Goal: Task Accomplishment & Management: Manage account settings

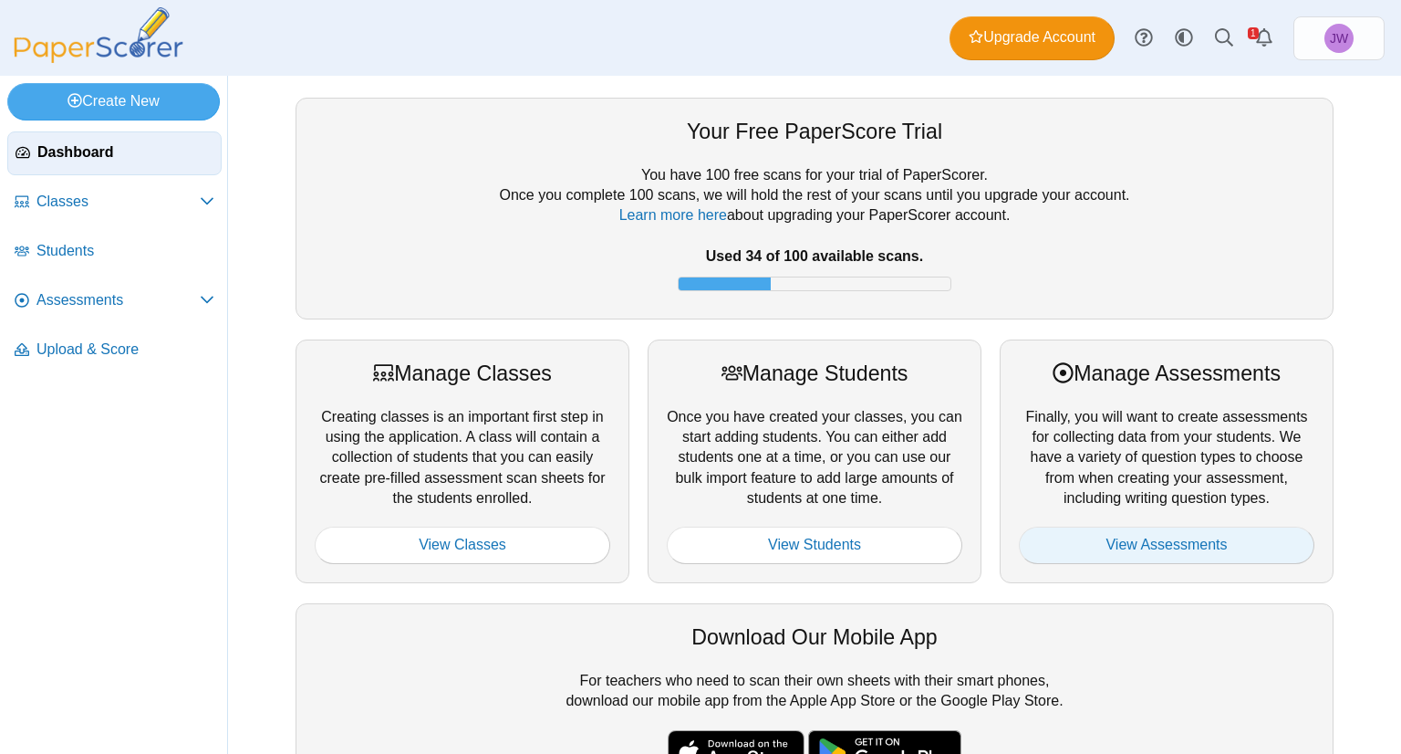
click at [1091, 537] on link "View Assessments" at bounding box center [1167, 544] width 296 height 36
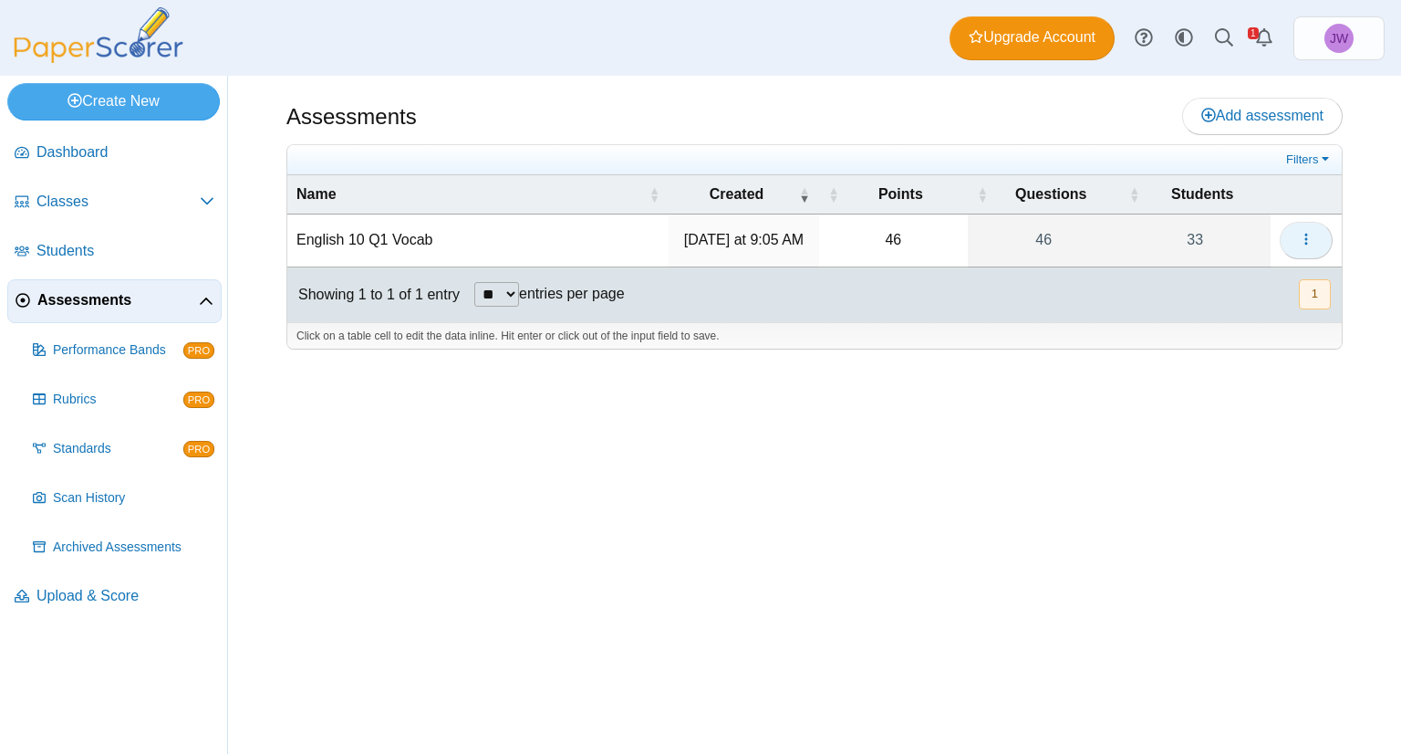
click at [1307, 241] on icon "button" at bounding box center [1306, 239] width 15 height 15
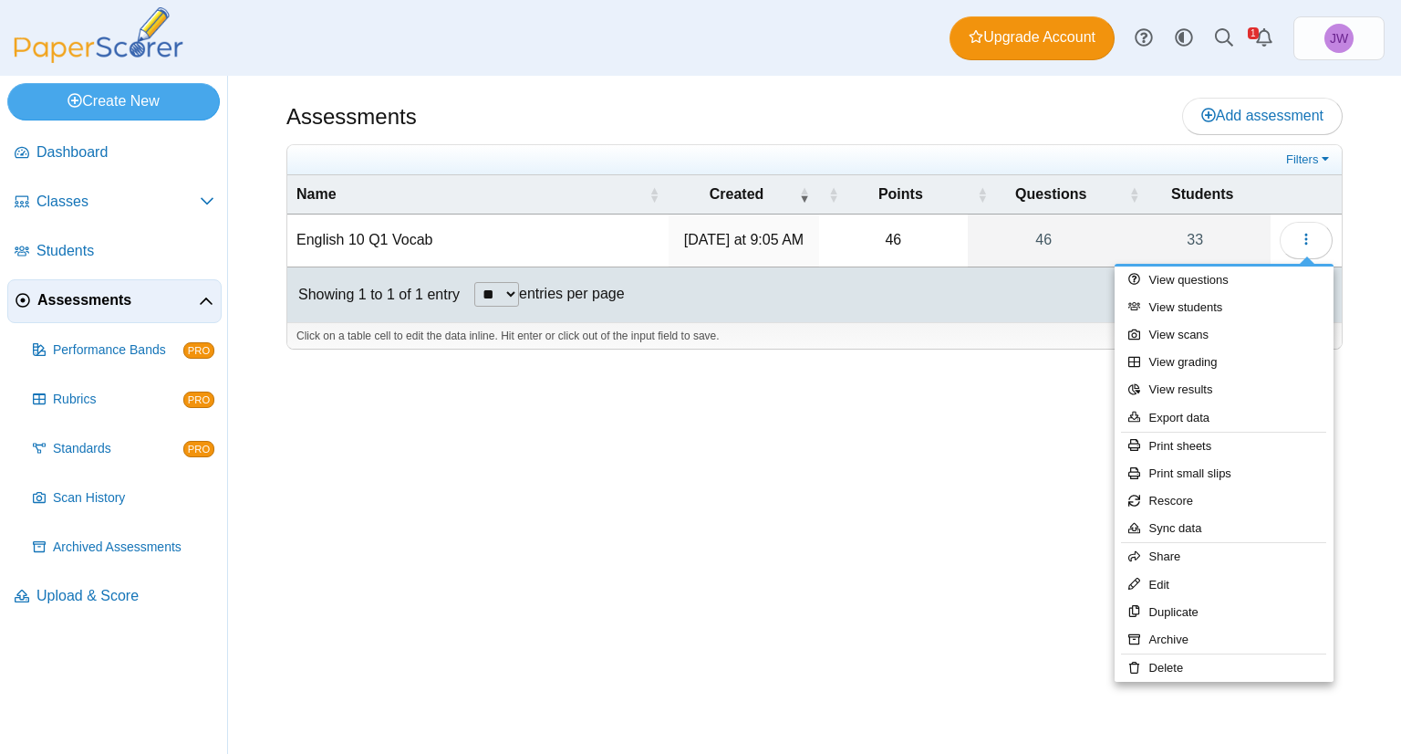
click at [713, 544] on div "Assessments Add assessment 46" at bounding box center [814, 415] width 1173 height 678
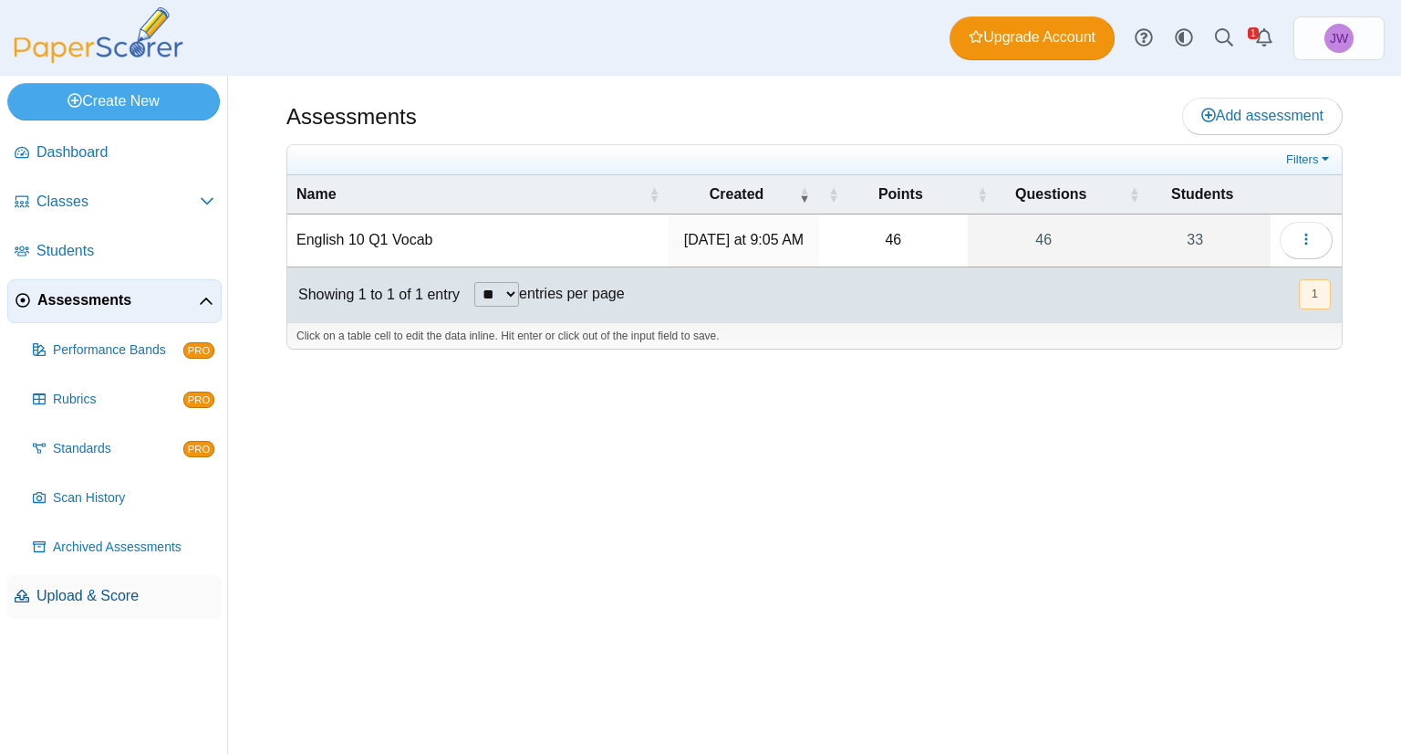
click at [111, 589] on span "Upload & Score" at bounding box center [125, 596] width 178 height 20
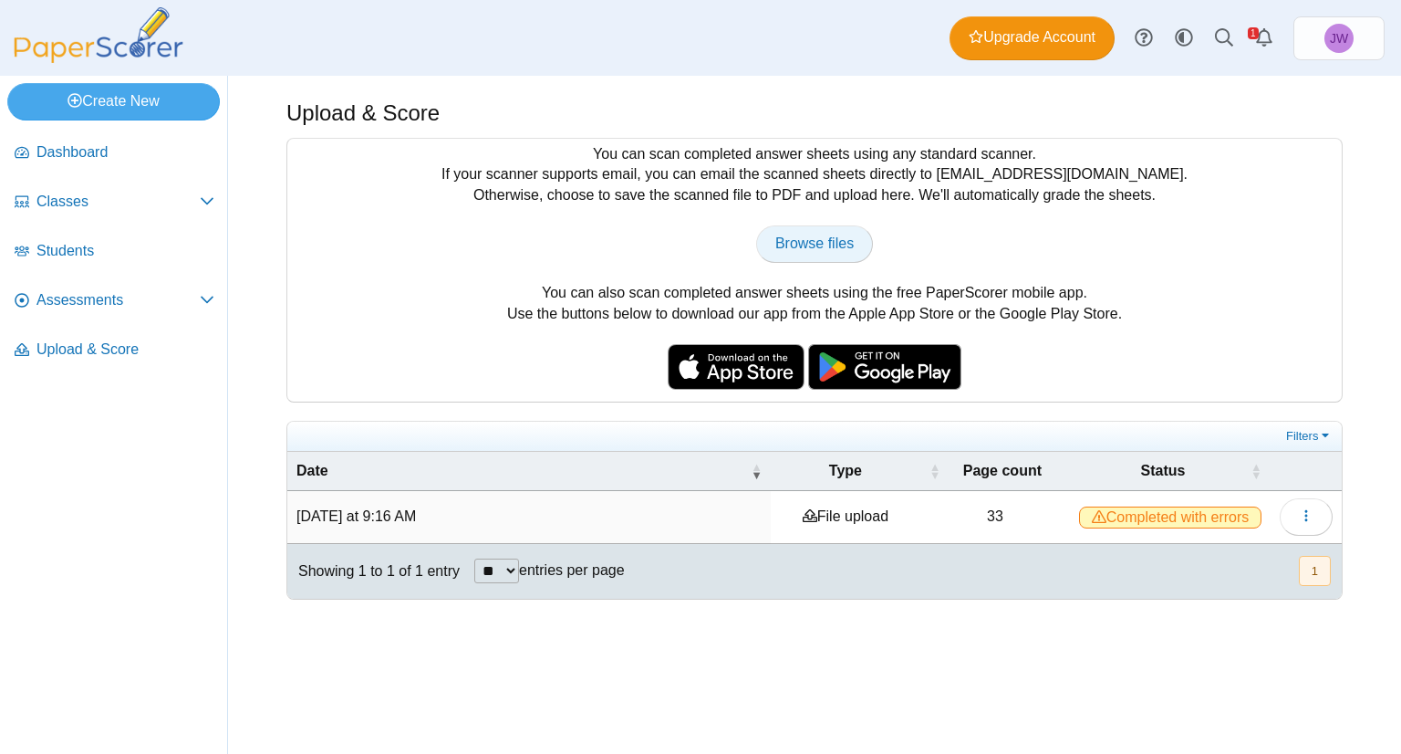
click at [802, 235] on span "Browse files" at bounding box center [815, 243] width 78 height 16
type input "**********"
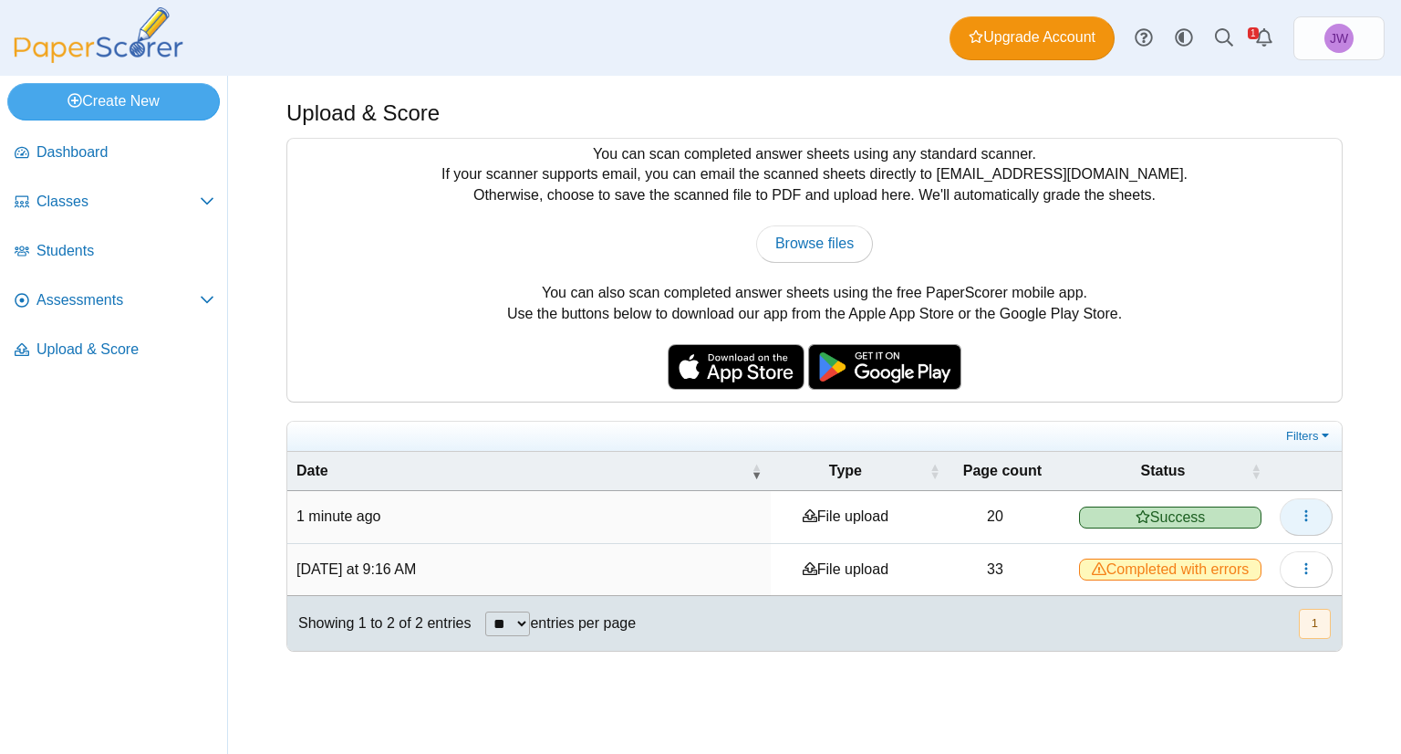
click at [1304, 501] on button "button" at bounding box center [1306, 516] width 53 height 36
click at [1036, 519] on td "20" at bounding box center [996, 517] width 151 height 52
click at [73, 300] on span "Assessments" at bounding box center [117, 300] width 163 height 20
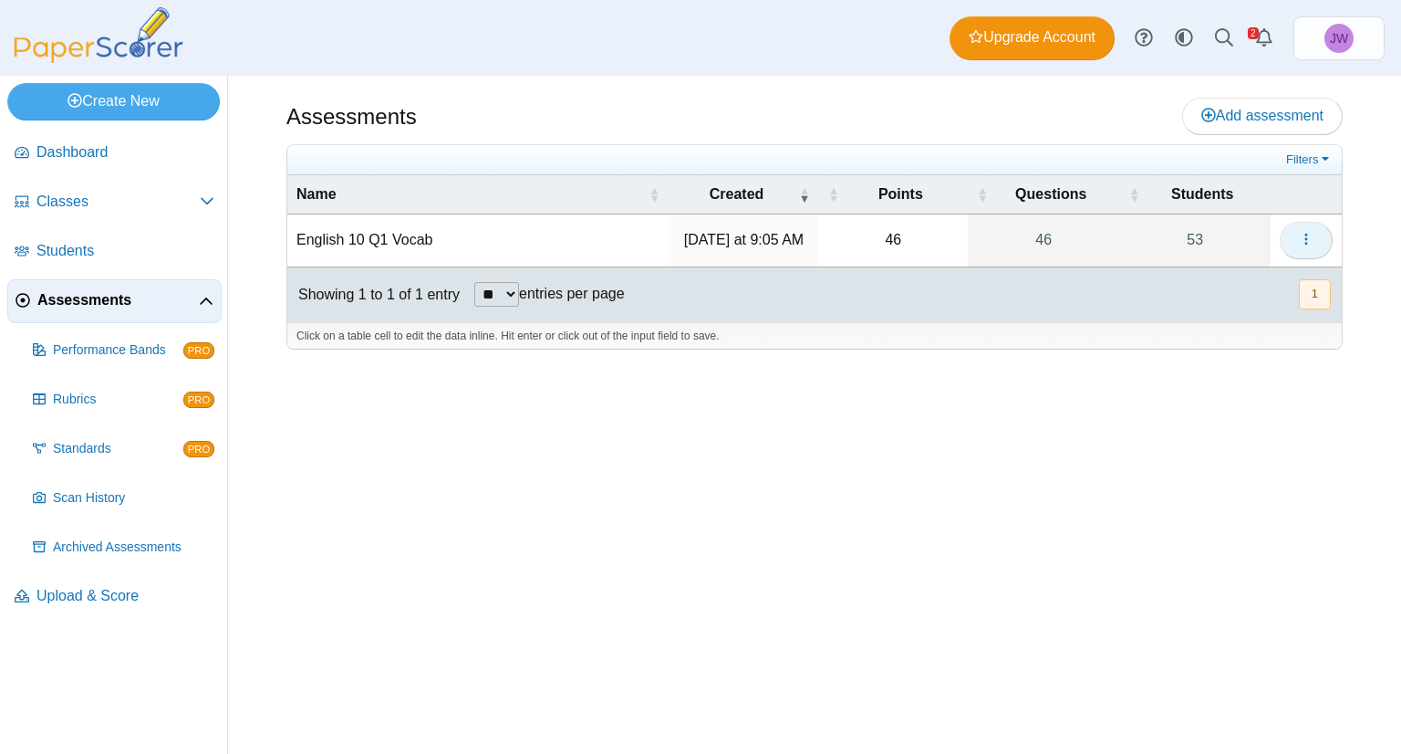
click at [1316, 245] on button "button" at bounding box center [1306, 240] width 53 height 36
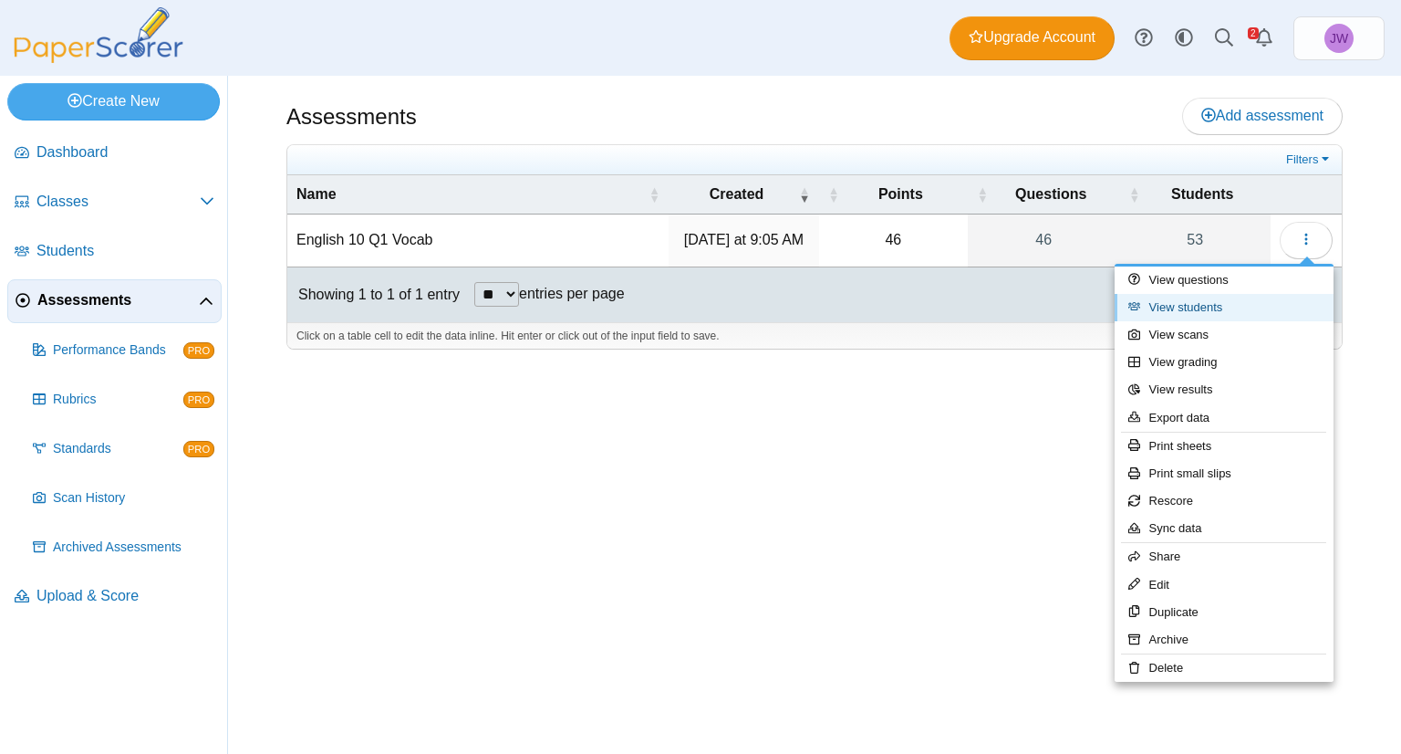
click at [1223, 316] on link "View students" at bounding box center [1224, 307] width 219 height 27
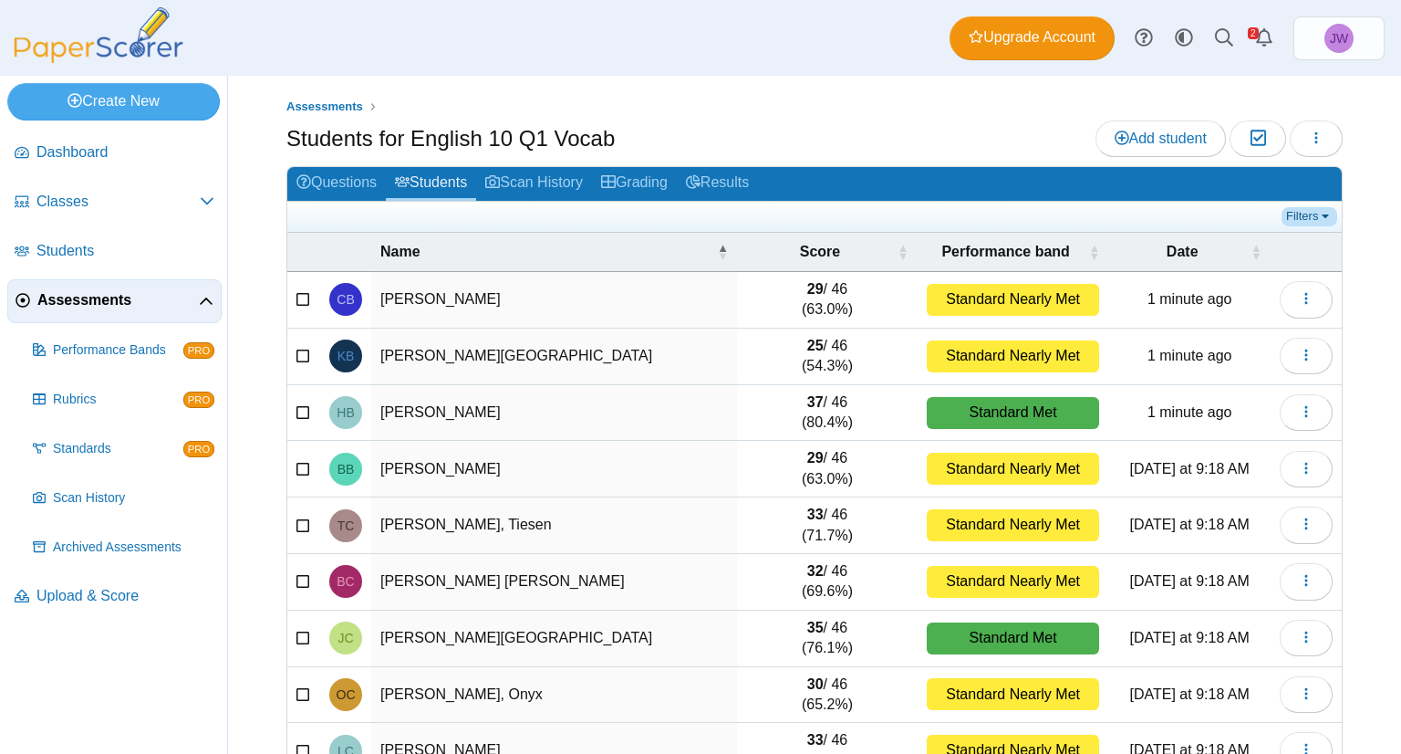
click at [1303, 209] on link "Filters" at bounding box center [1310, 216] width 56 height 18
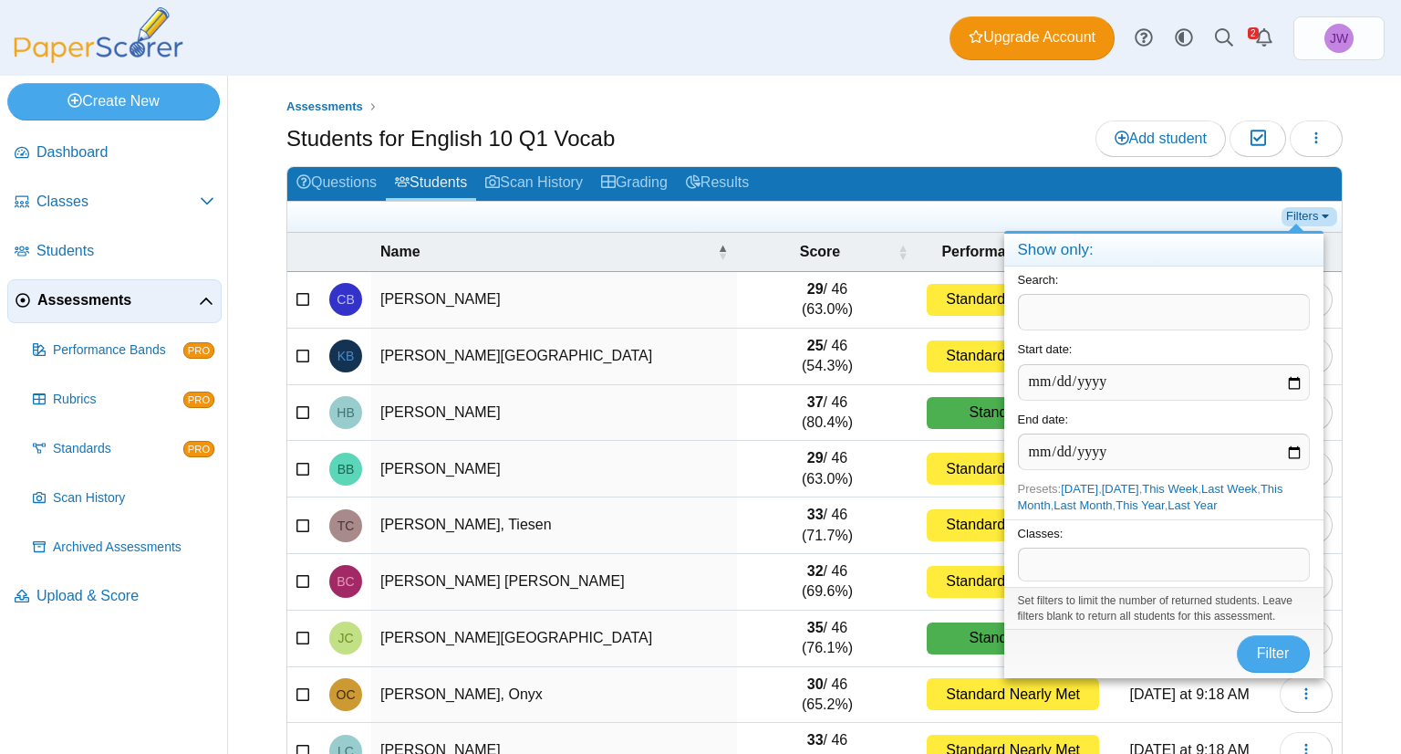
click at [1303, 209] on link "Filters" at bounding box center [1310, 216] width 56 height 18
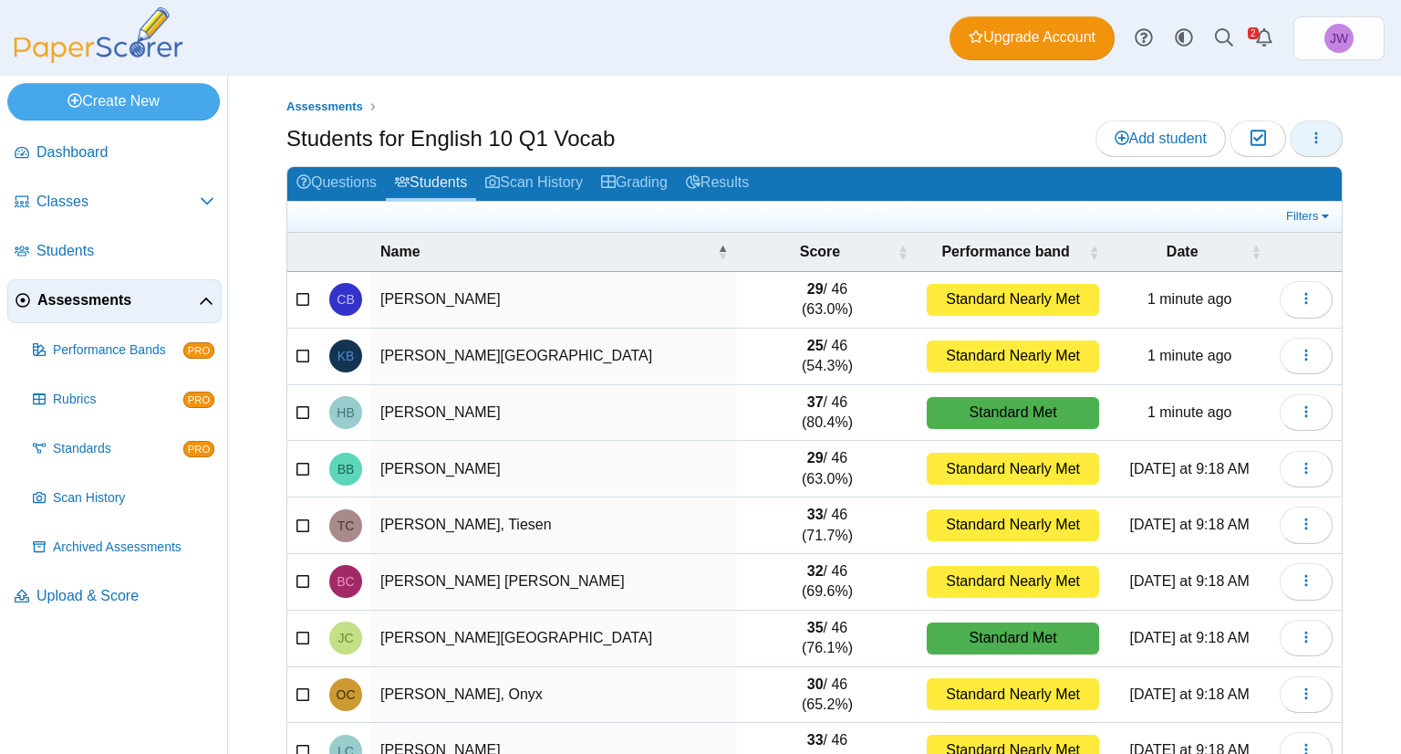
click at [1315, 140] on button "button" at bounding box center [1316, 138] width 53 height 36
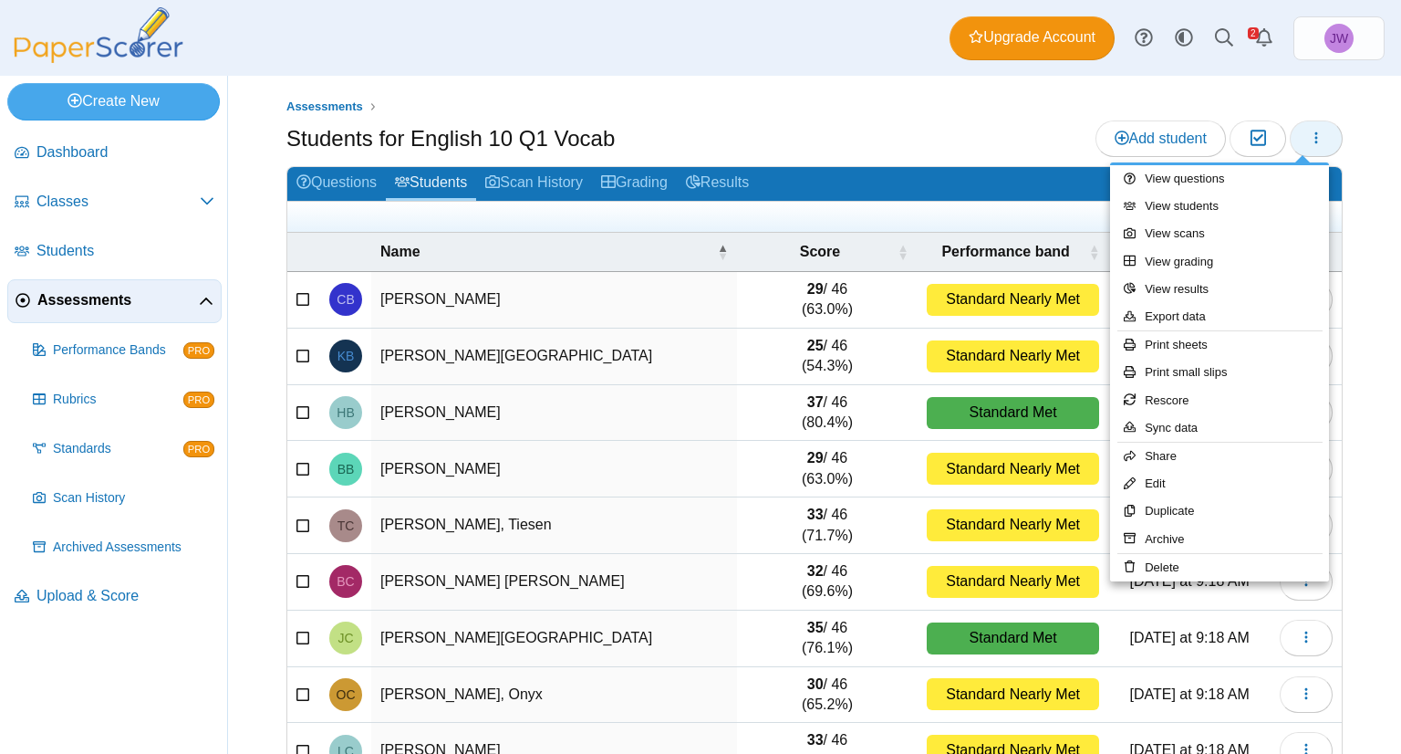
click at [1315, 140] on button "button" at bounding box center [1316, 138] width 53 height 36
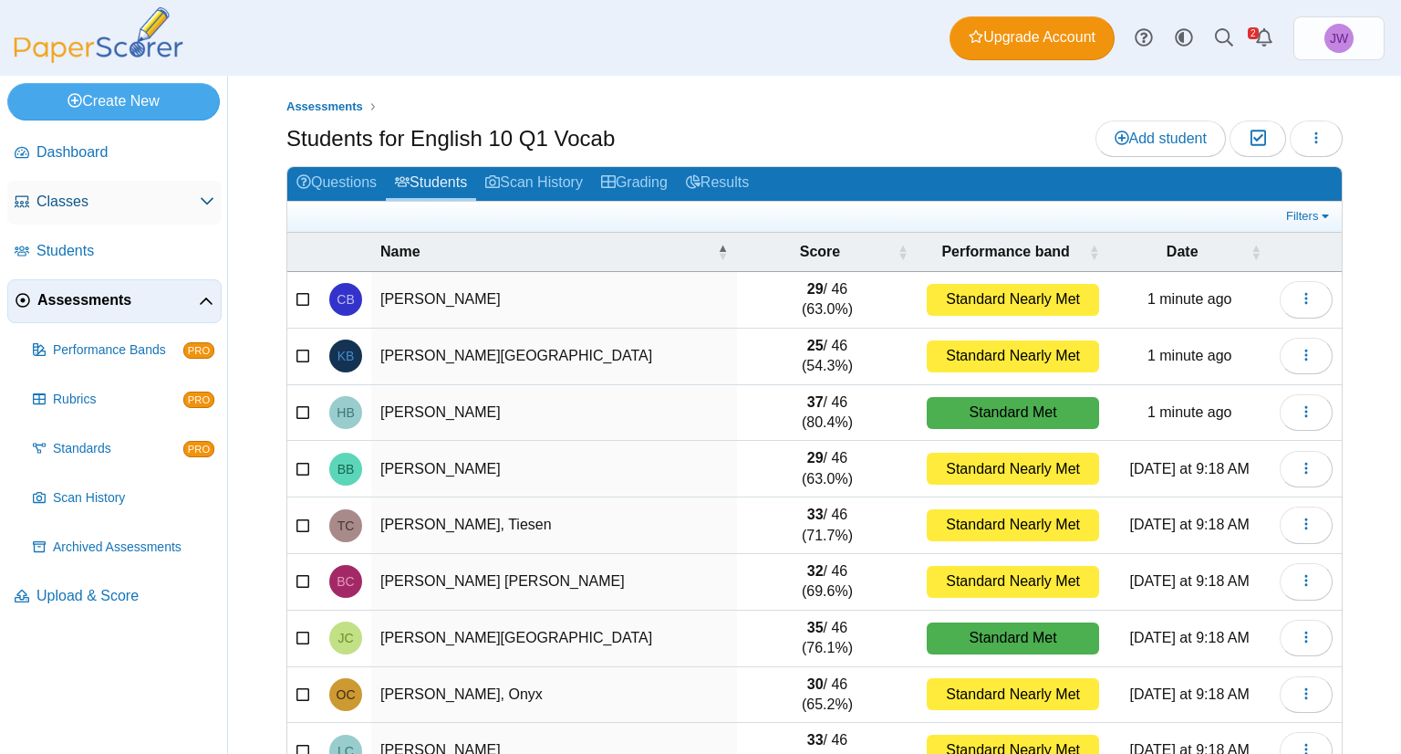
click at [140, 203] on span "Classes" at bounding box center [117, 202] width 163 height 20
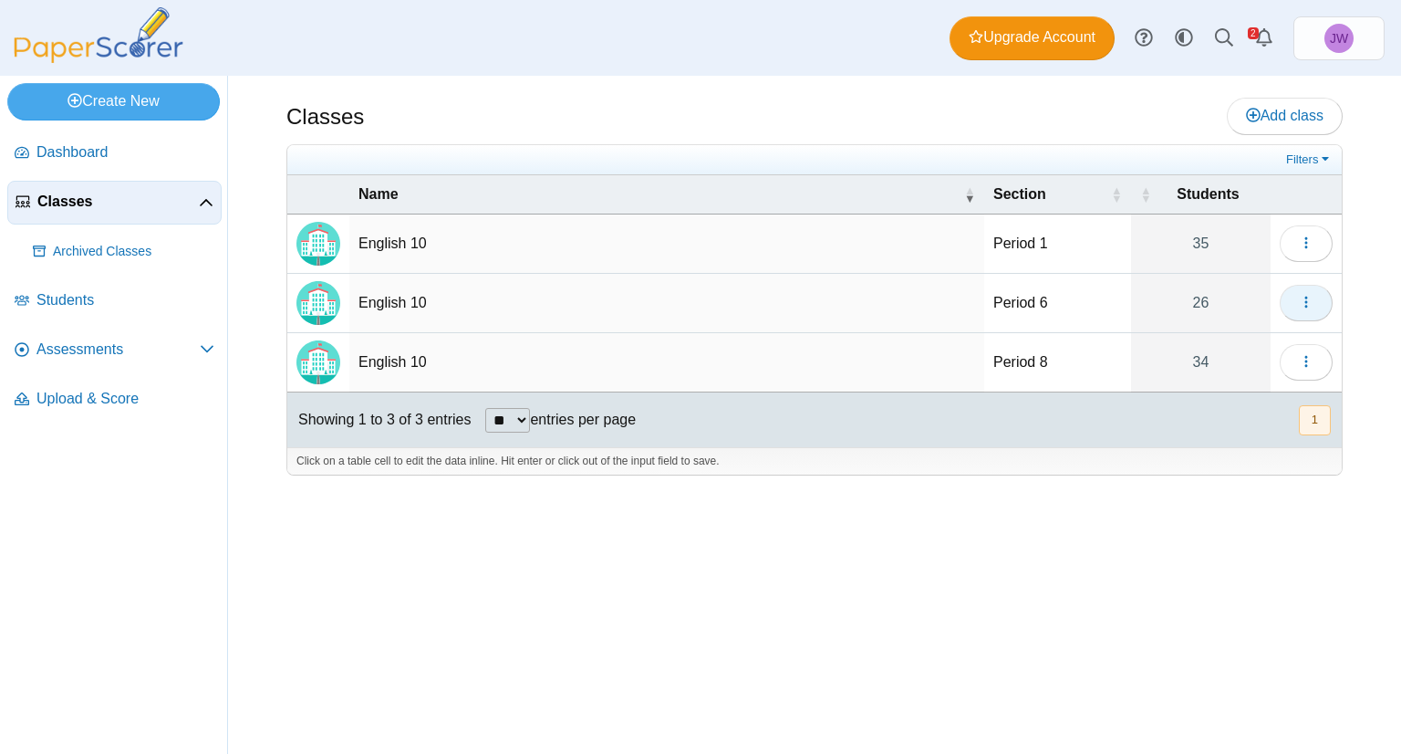
click at [1307, 300] on use "button" at bounding box center [1306, 303] width 3 height 12
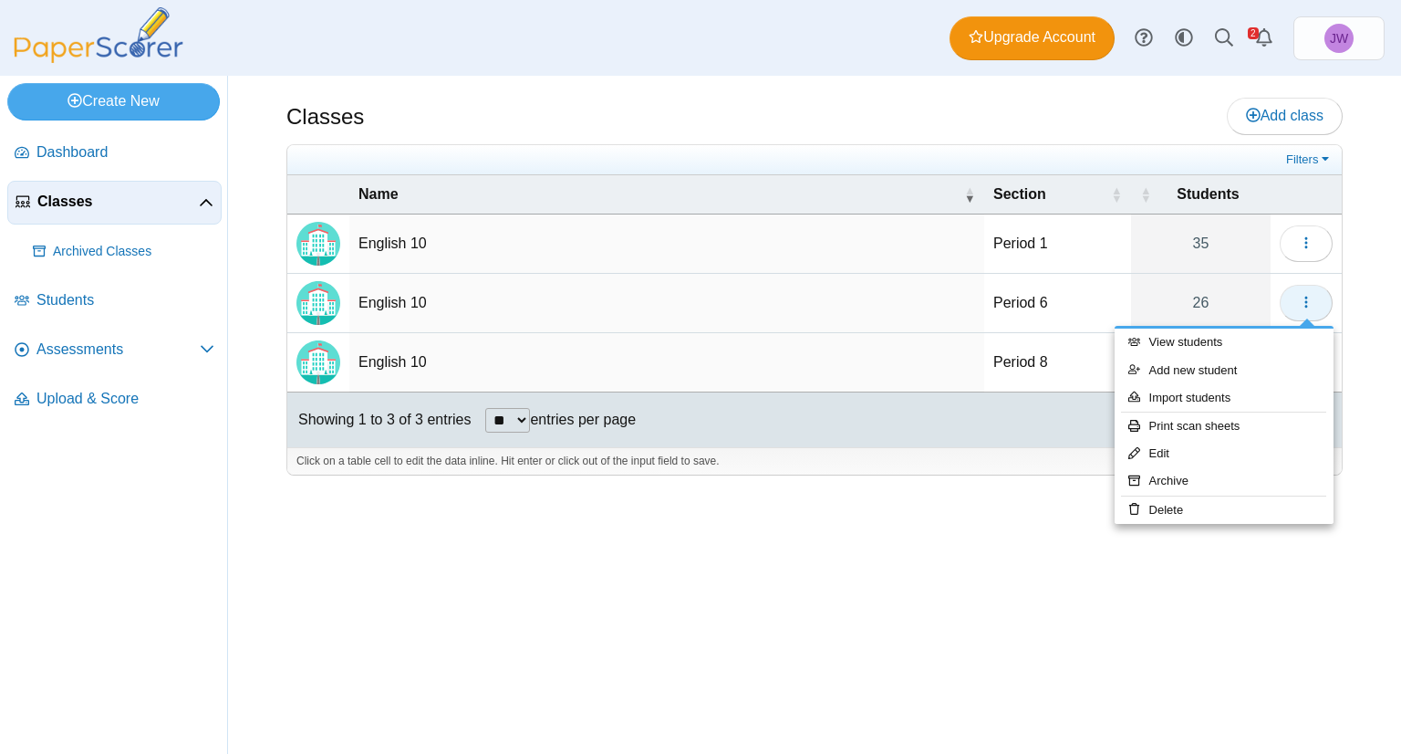
click at [1307, 300] on use "button" at bounding box center [1306, 303] width 3 height 12
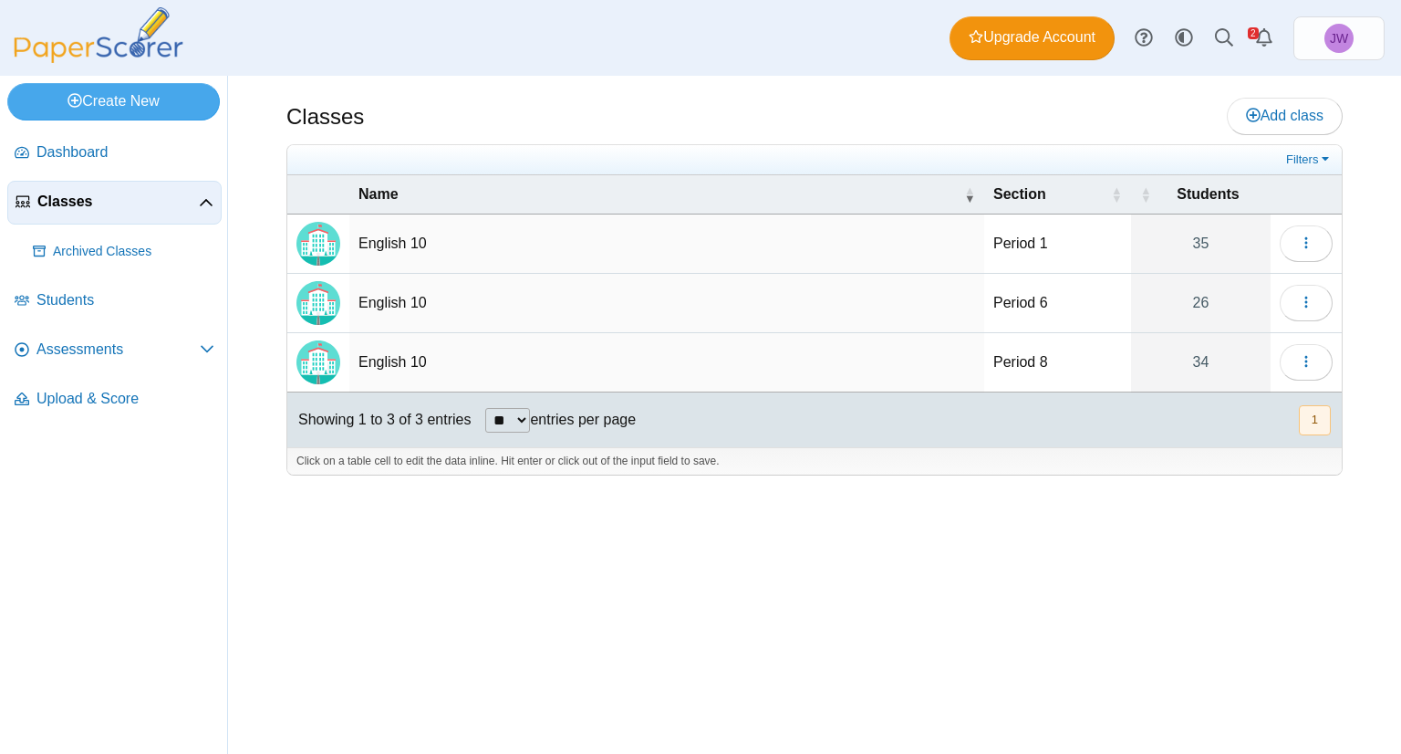
click at [411, 302] on td "English 10" at bounding box center [666, 303] width 635 height 59
click at [1036, 303] on td "Period 6" at bounding box center [1057, 303] width 147 height 59
click at [1192, 307] on link "26" at bounding box center [1201, 303] width 140 height 58
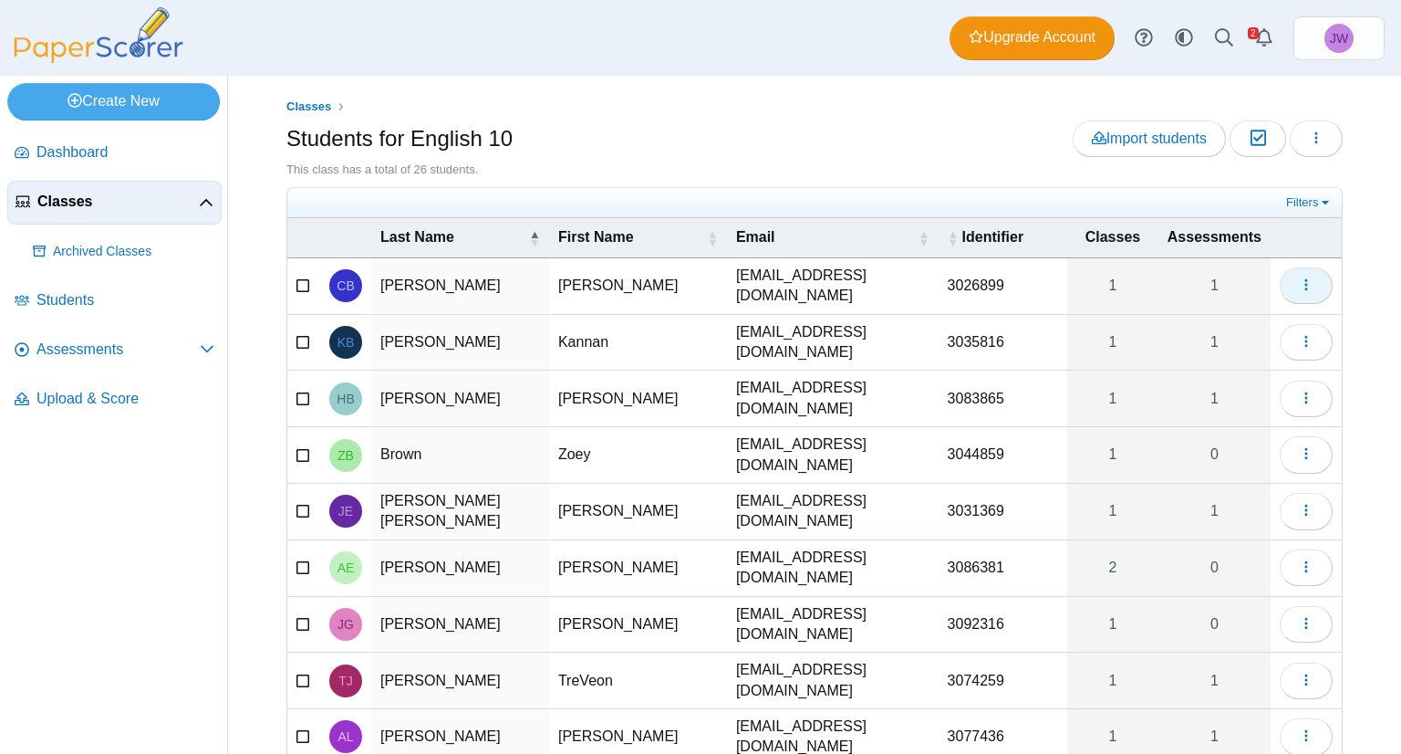
click at [1303, 283] on button "button" at bounding box center [1306, 285] width 53 height 36
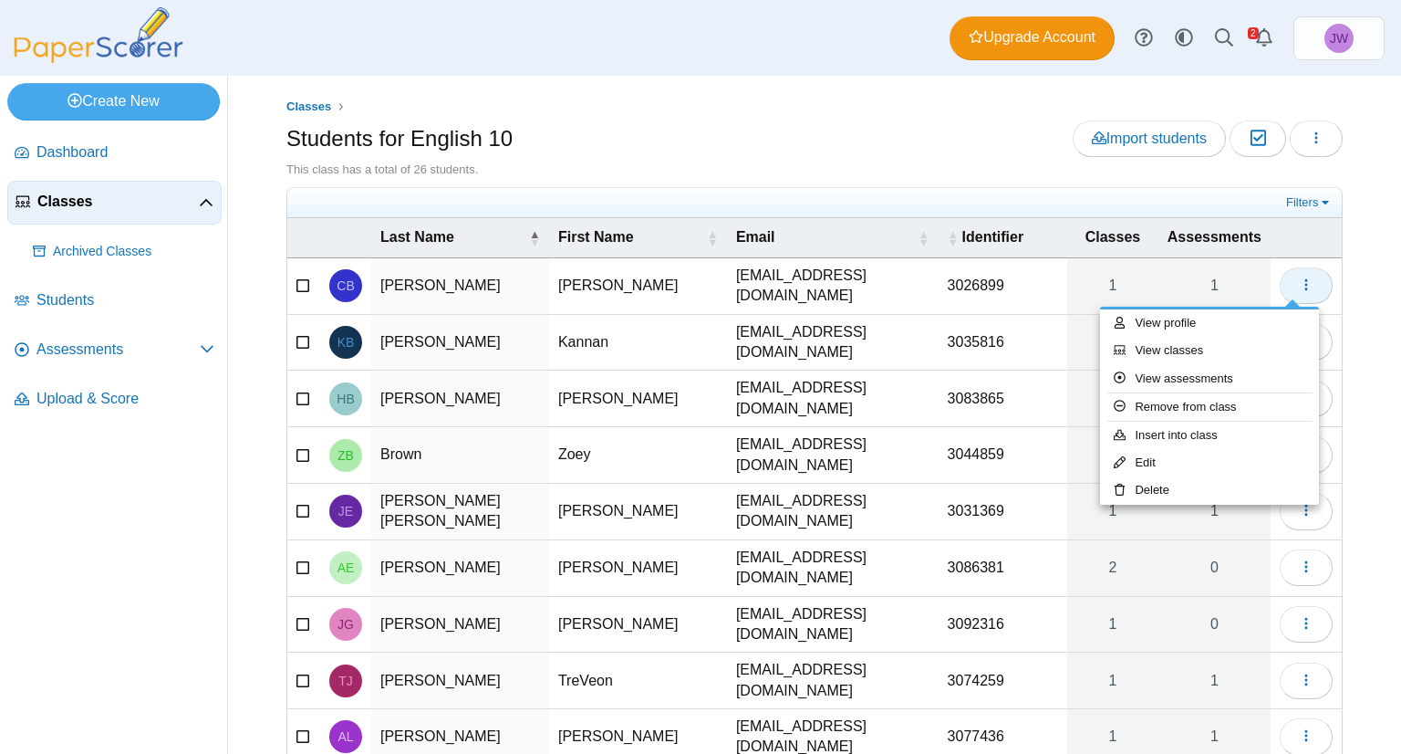
click at [1303, 283] on button "button" at bounding box center [1306, 285] width 53 height 36
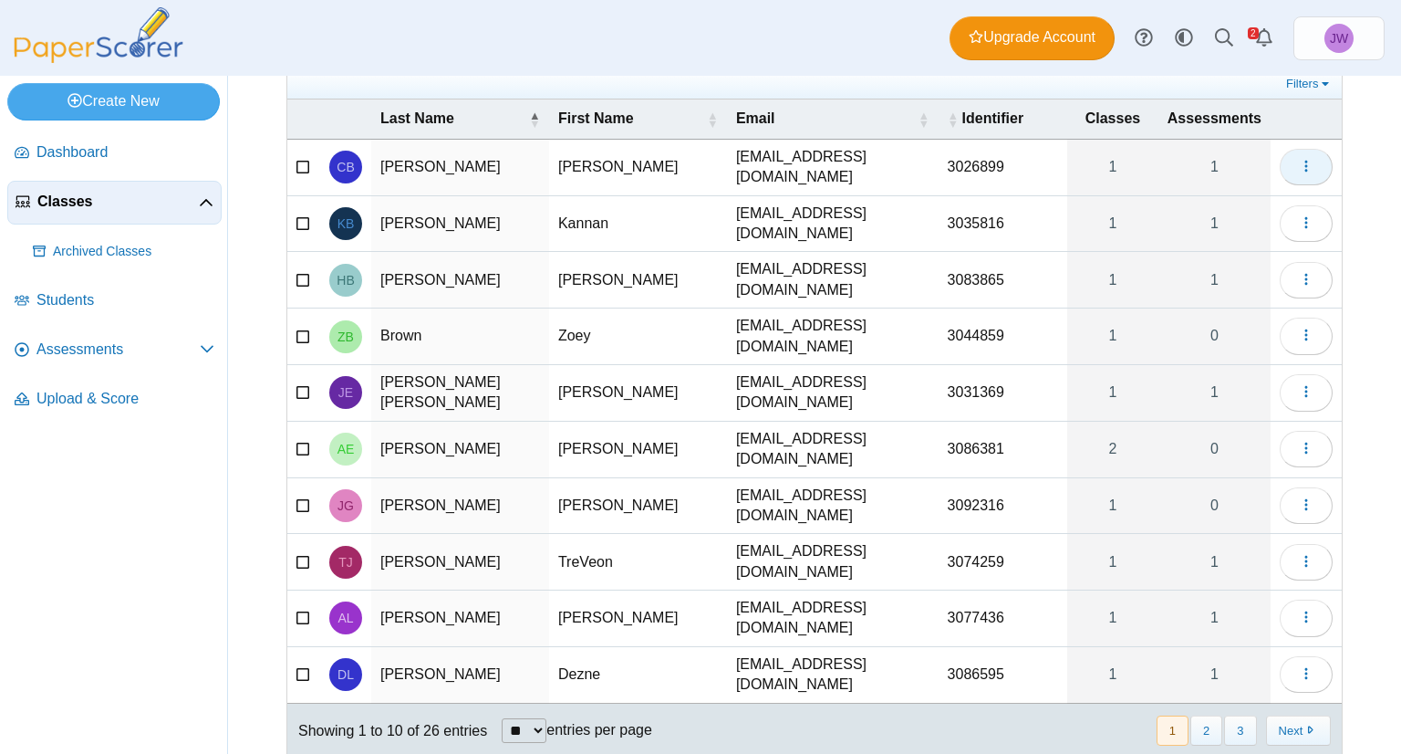
scroll to position [120, 0]
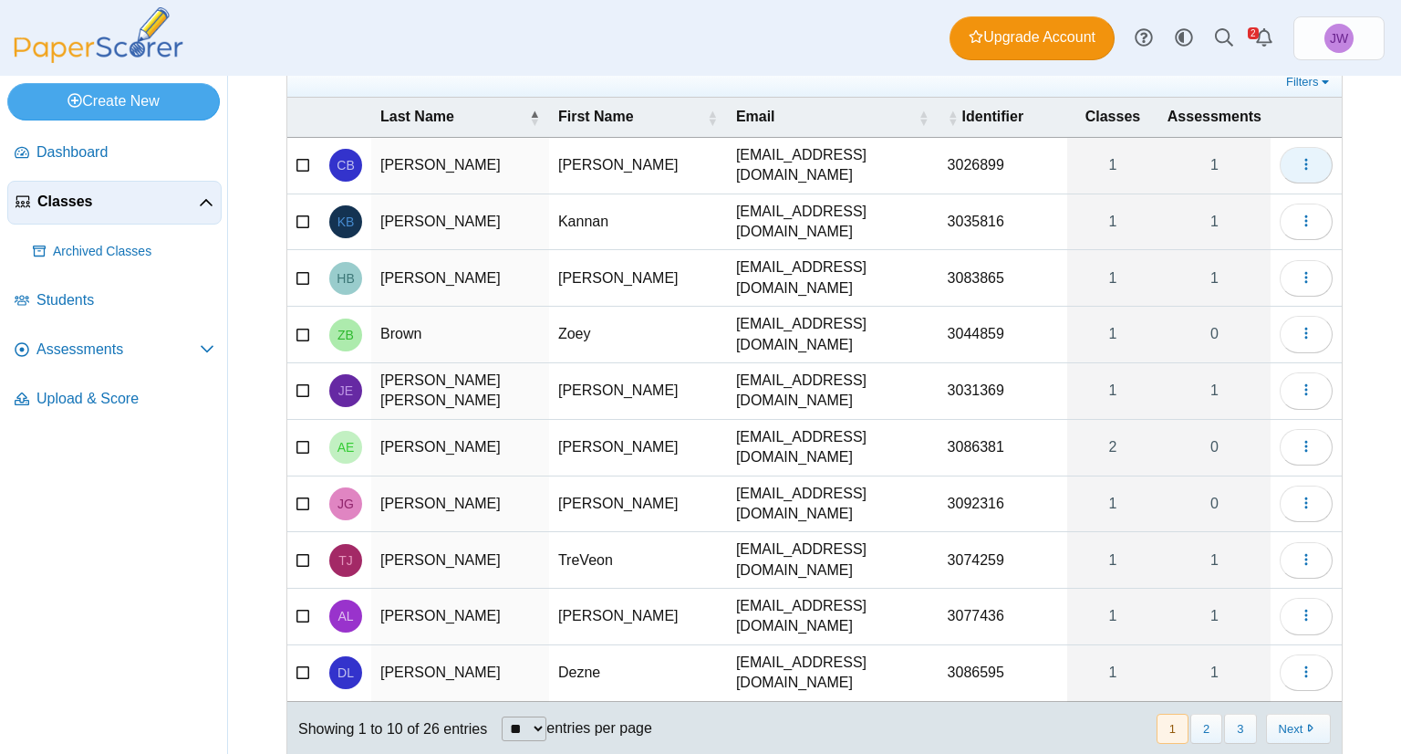
click at [1280, 159] on button "button" at bounding box center [1306, 165] width 53 height 36
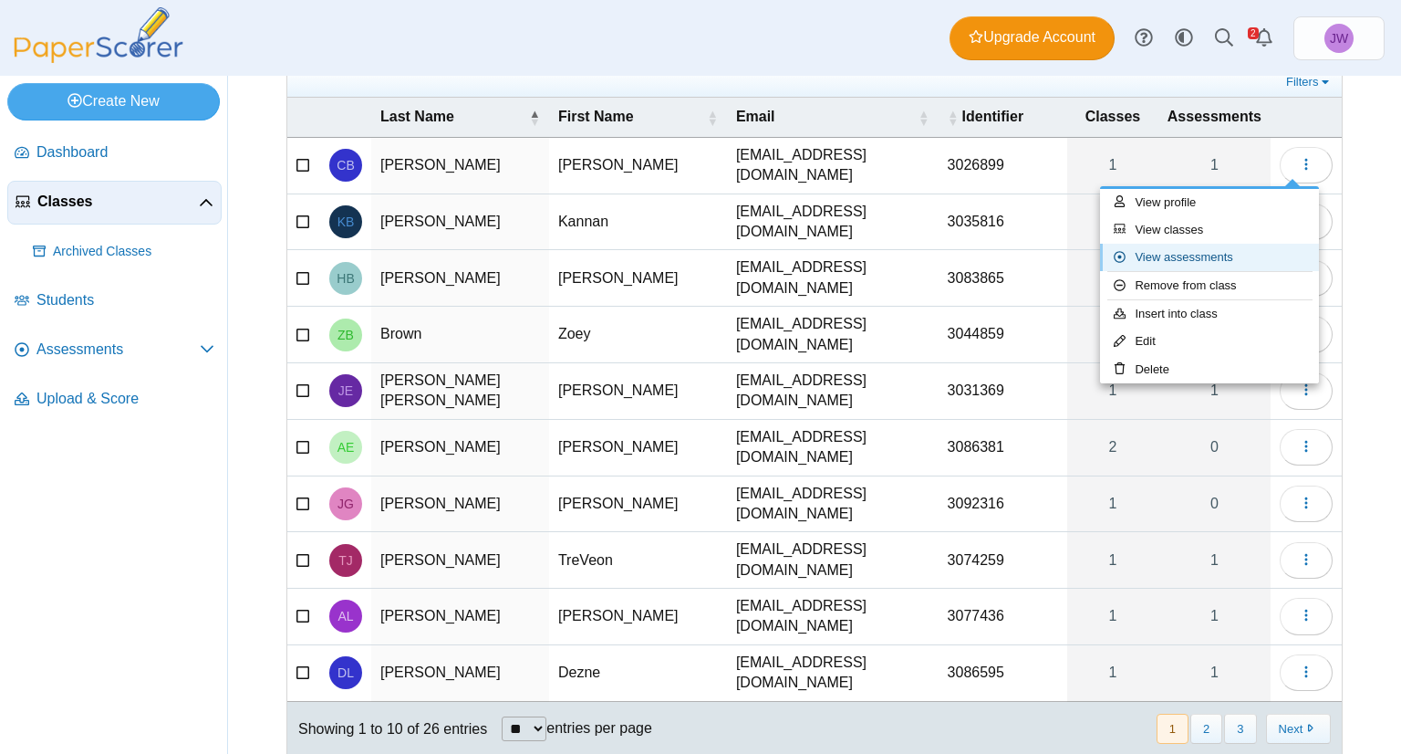
click at [1228, 245] on link "View assessments" at bounding box center [1209, 257] width 219 height 27
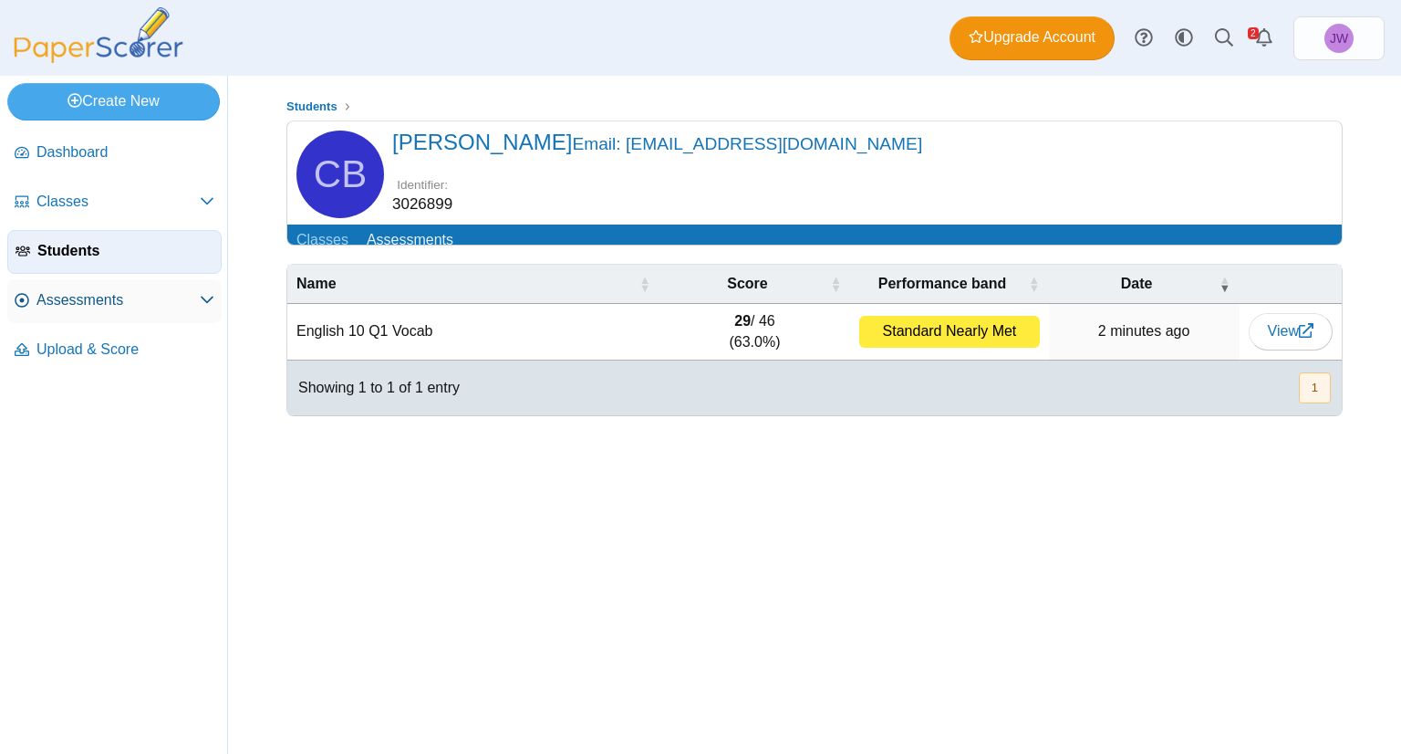
click at [79, 297] on span "Assessments" at bounding box center [117, 300] width 163 height 20
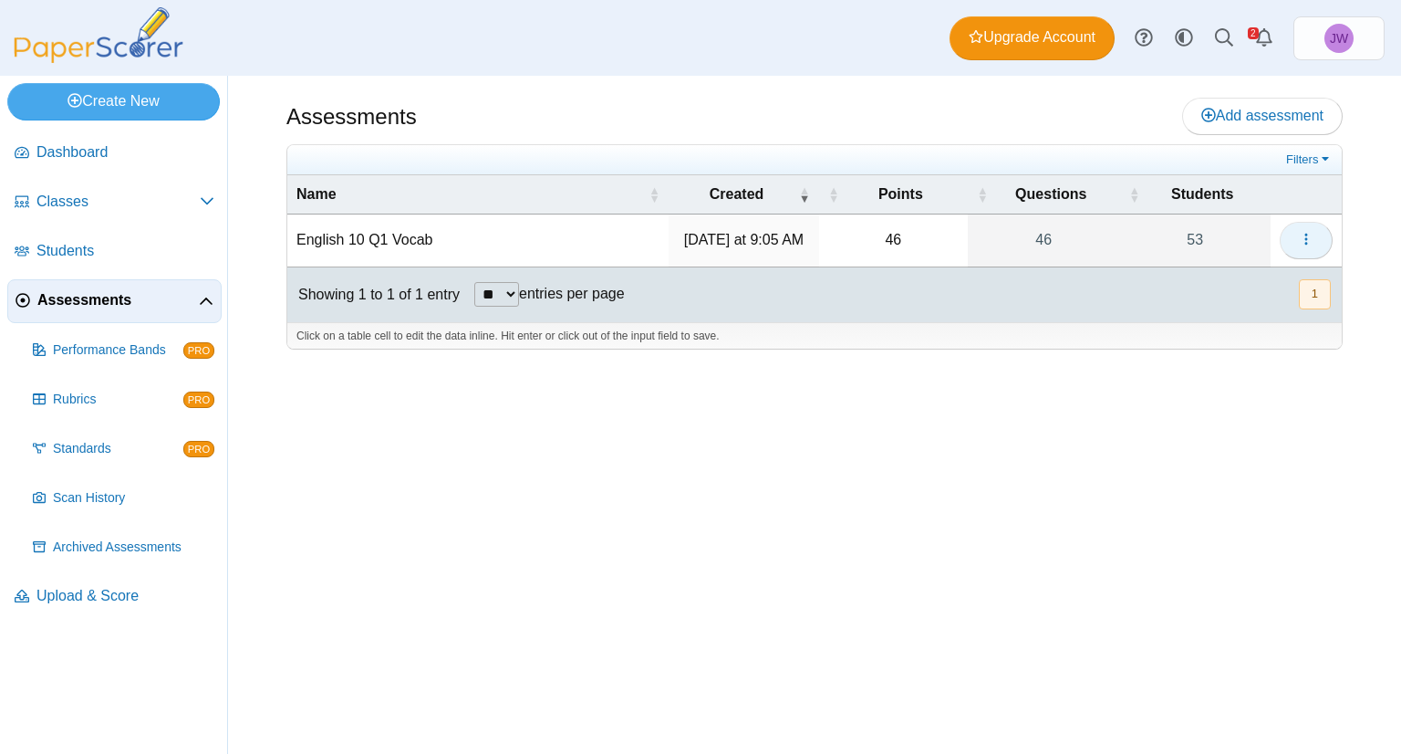
click at [1310, 232] on icon "button" at bounding box center [1306, 239] width 15 height 15
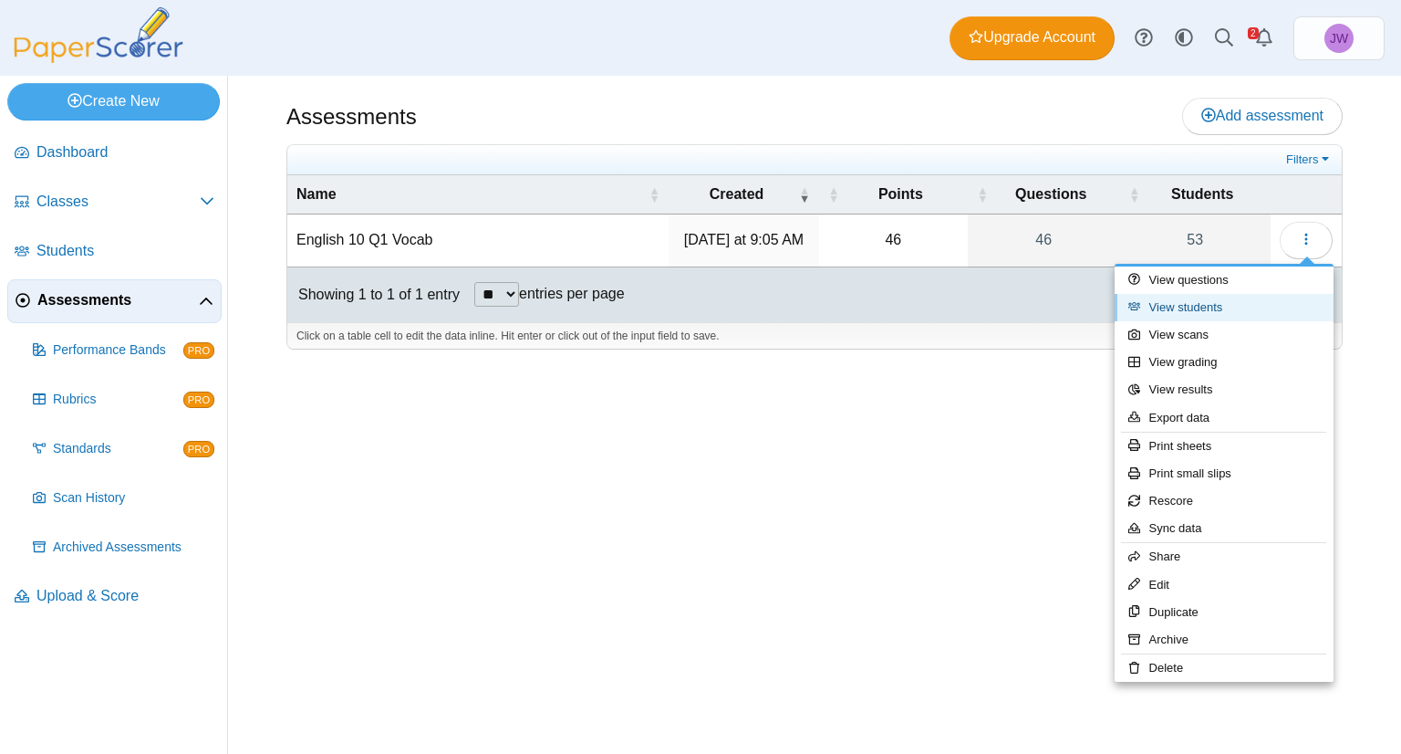
click at [1239, 300] on link "View students" at bounding box center [1224, 307] width 219 height 27
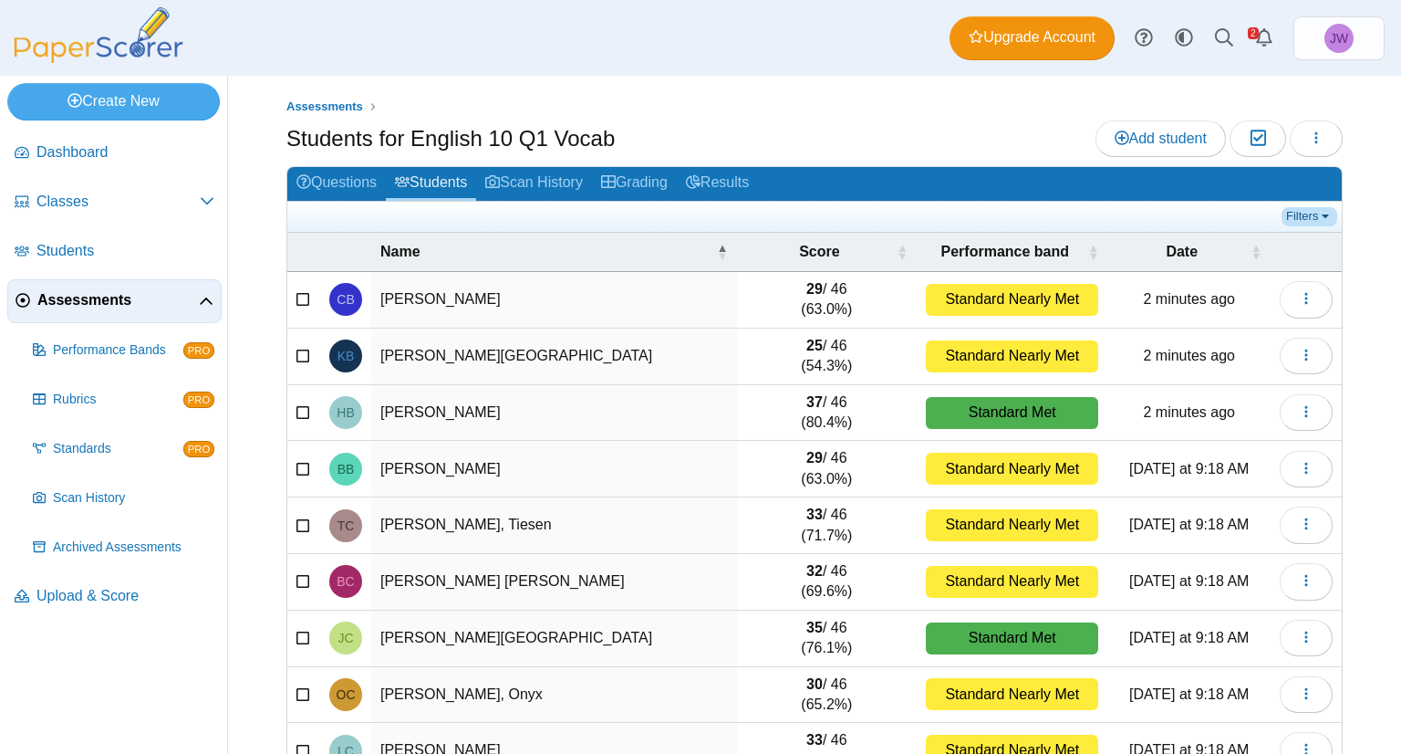
click at [1304, 213] on link "Filters" at bounding box center [1310, 216] width 56 height 18
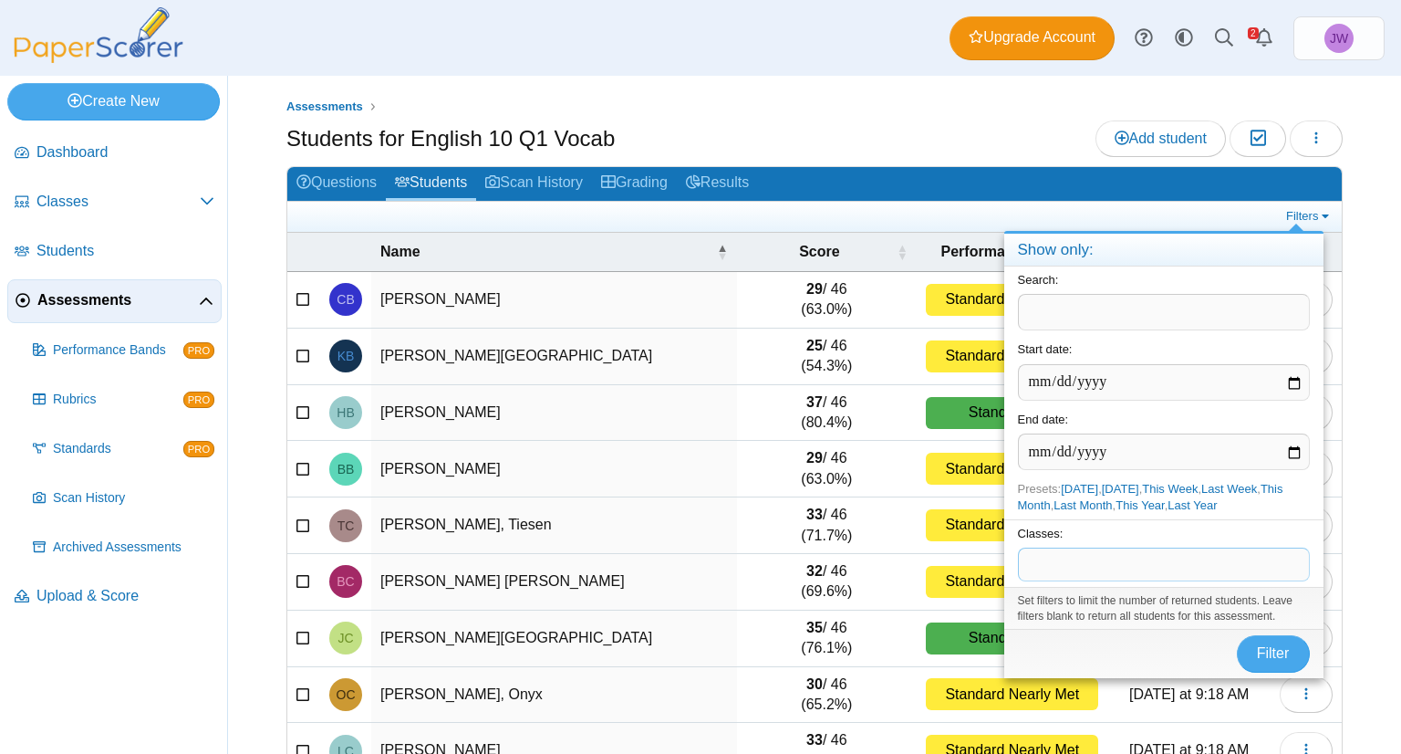
click at [1056, 568] on span at bounding box center [1164, 563] width 290 height 31
click at [1261, 645] on span "Filter" at bounding box center [1273, 653] width 33 height 16
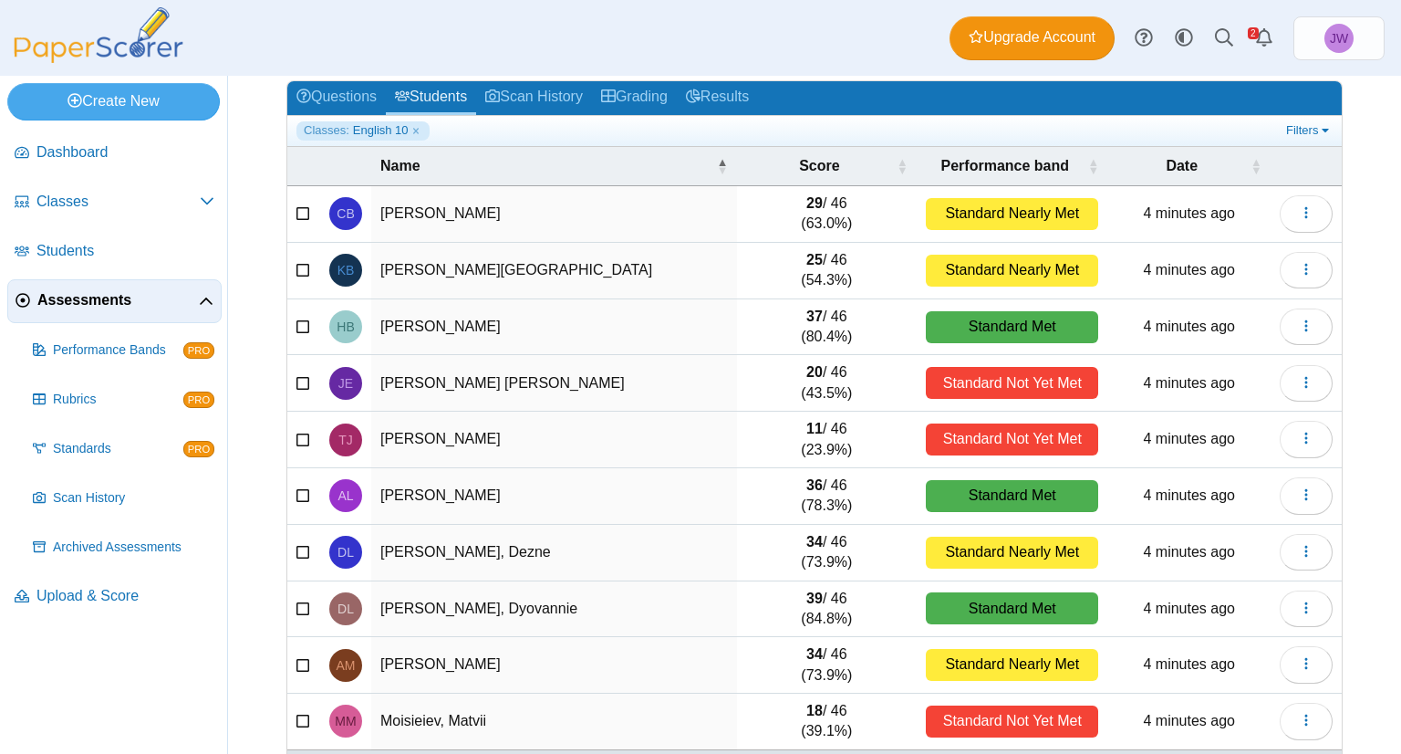
scroll to position [151, 0]
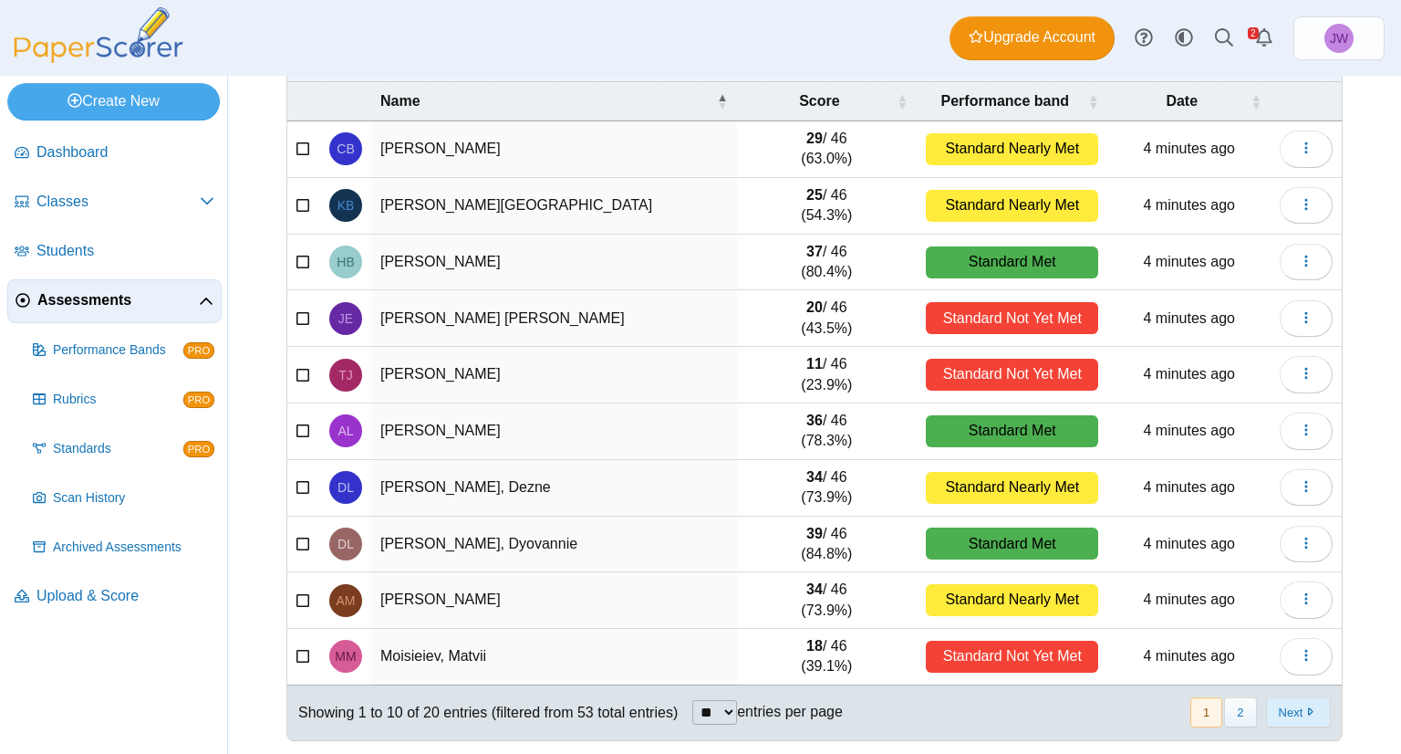
click at [1273, 710] on button "Next" at bounding box center [1298, 712] width 65 height 30
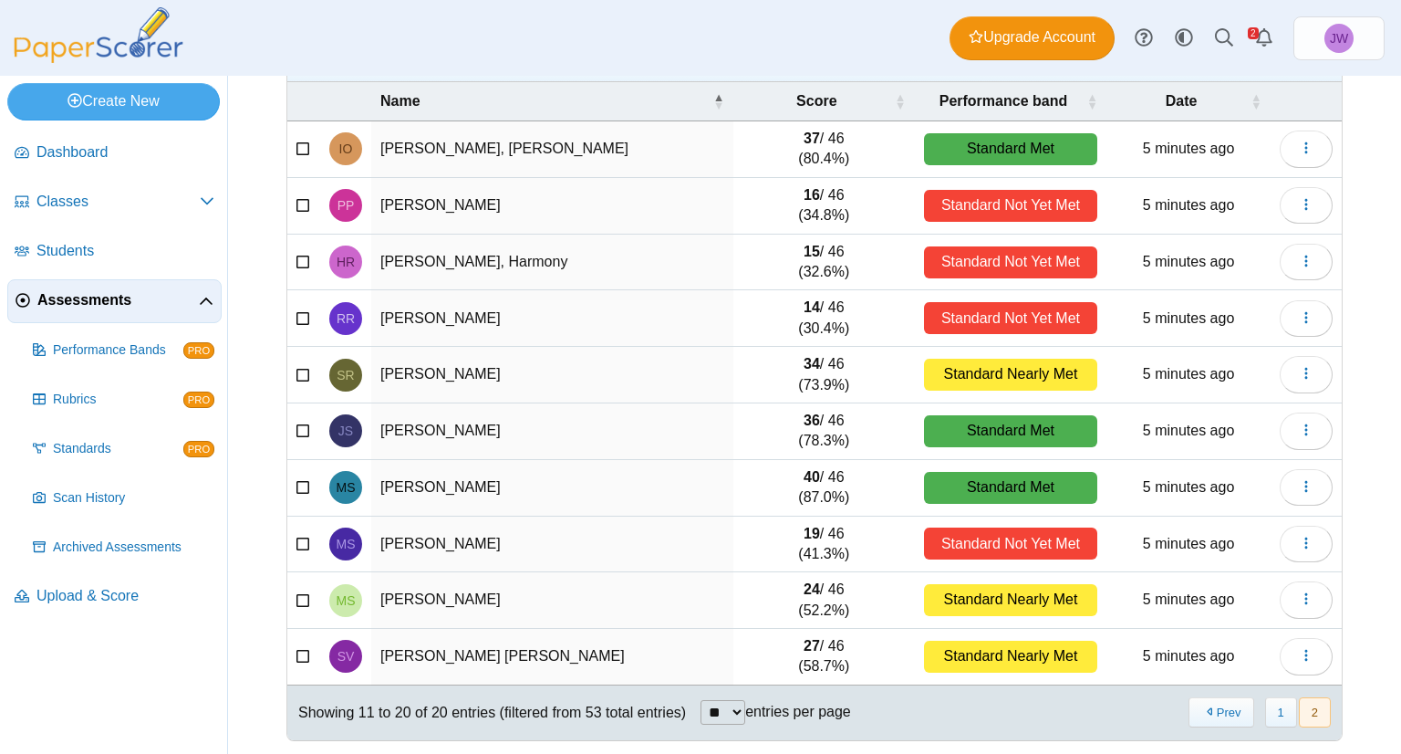
scroll to position [0, 0]
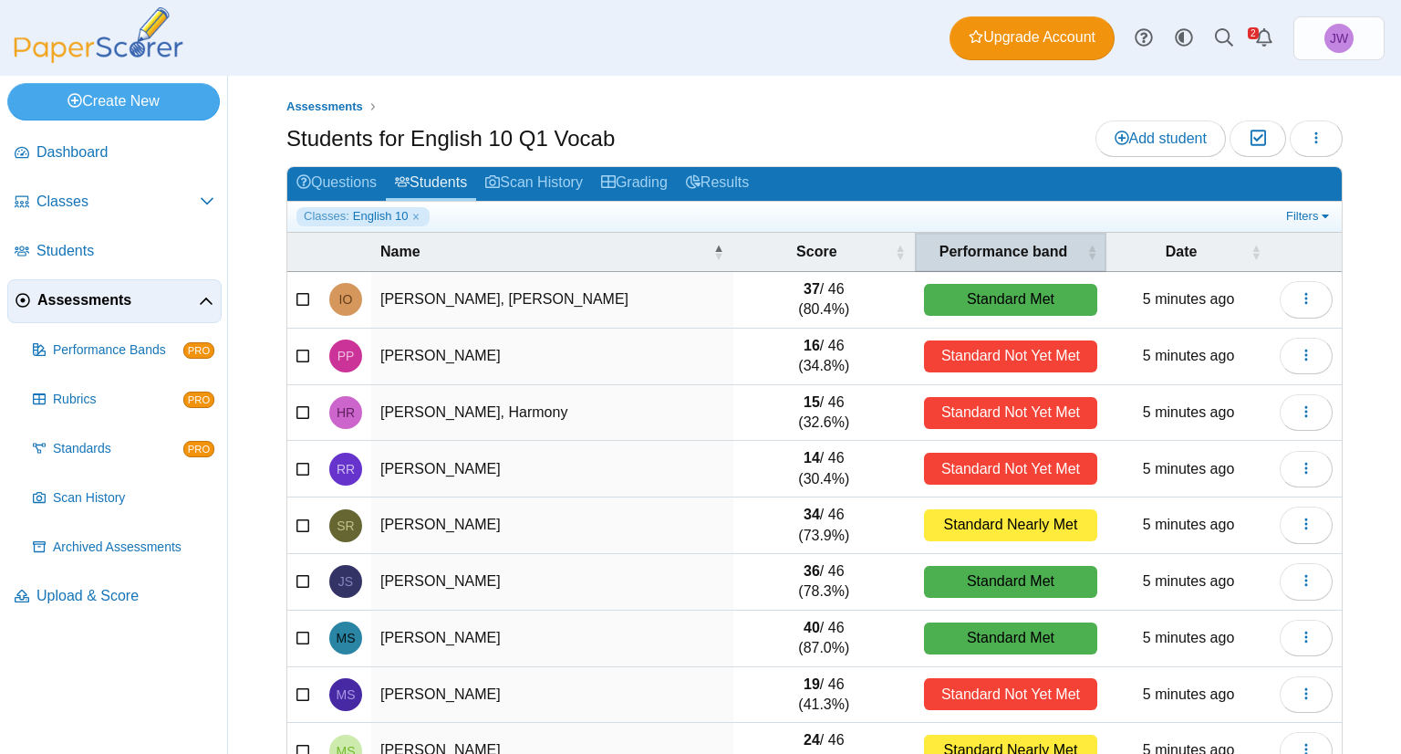
click at [974, 245] on span "Performance band" at bounding box center [1003, 252] width 159 height 20
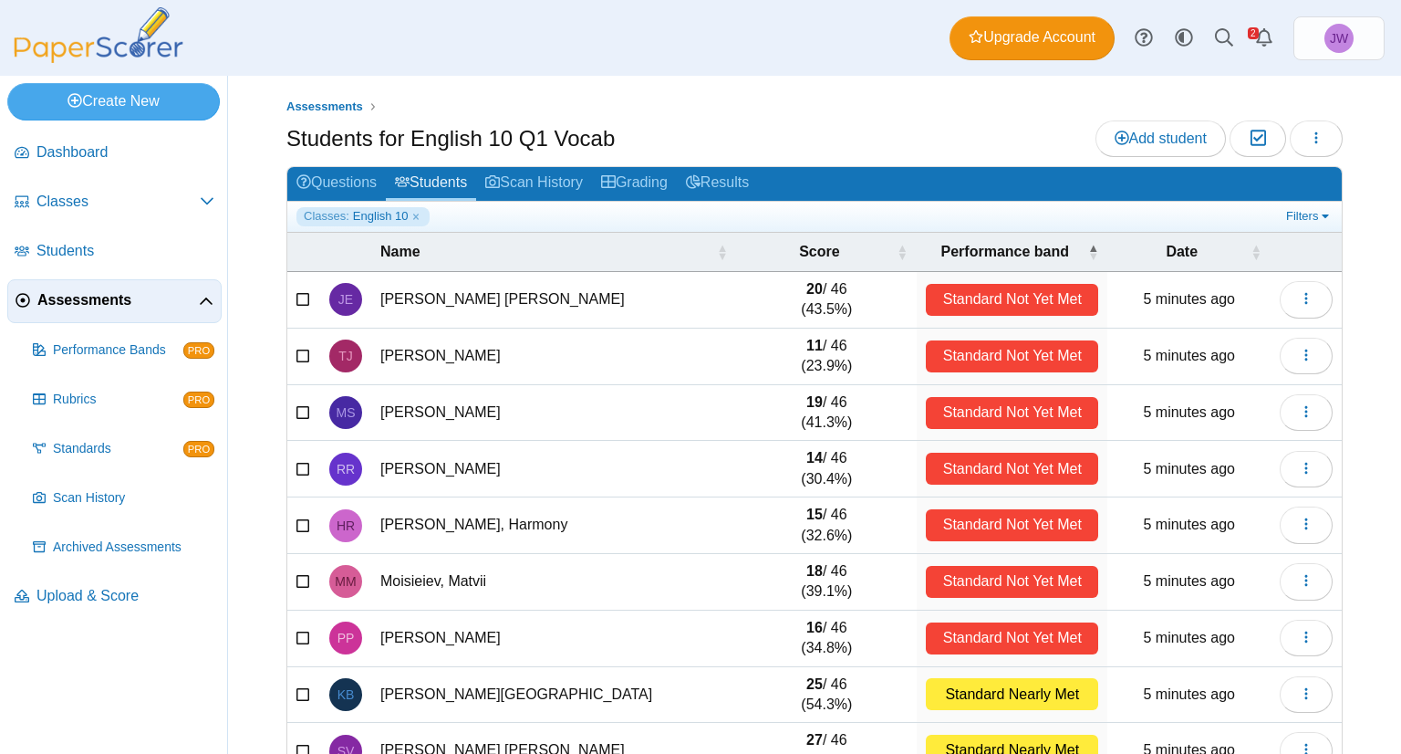
scroll to position [151, 0]
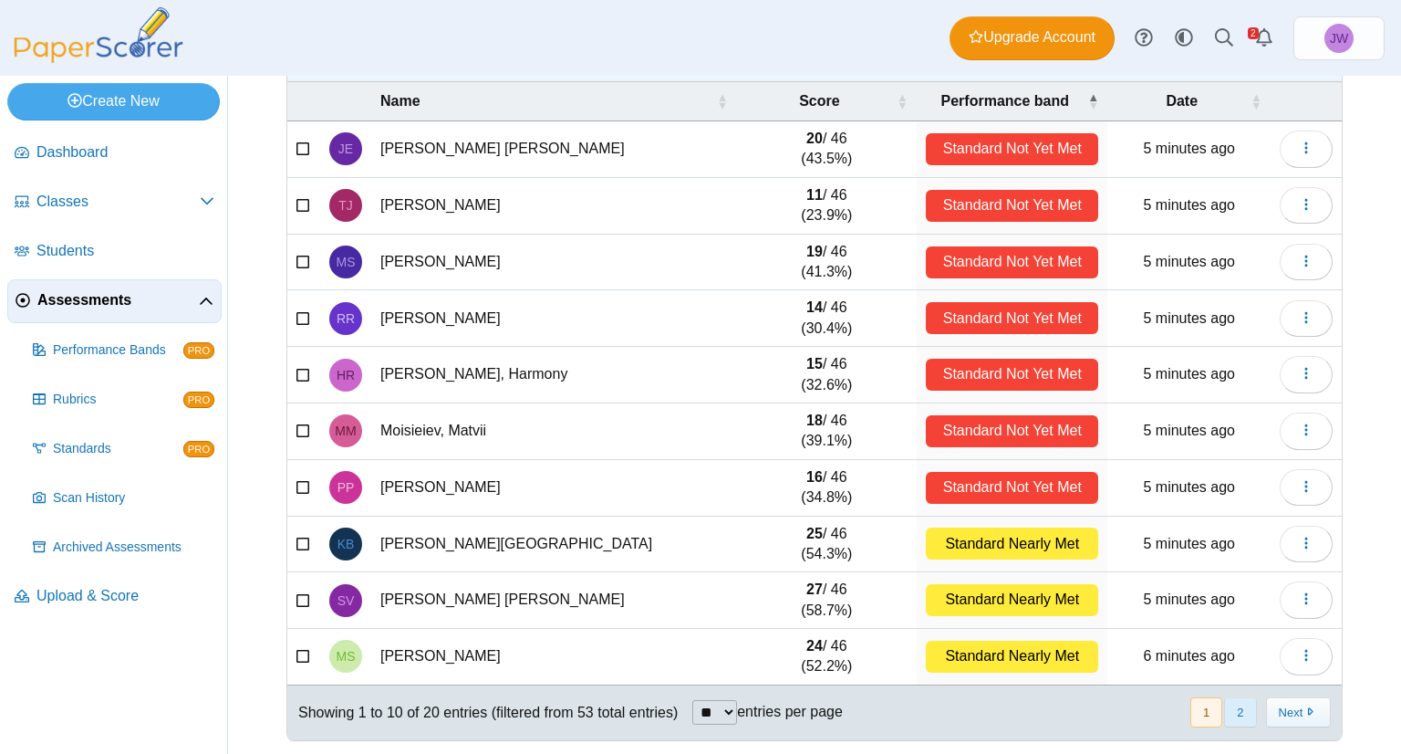
click at [1224, 710] on button "2" at bounding box center [1240, 712] width 32 height 30
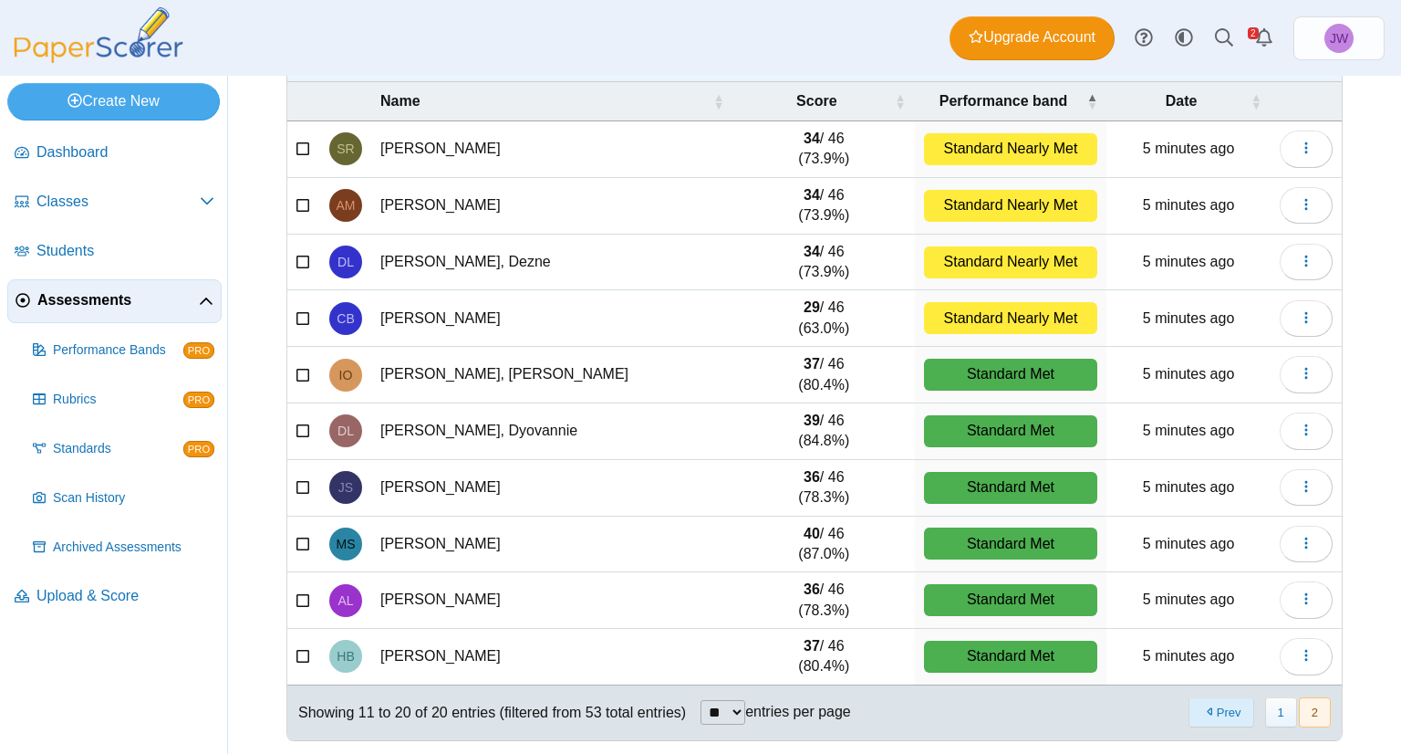
click at [1198, 710] on button "Prev" at bounding box center [1221, 712] width 65 height 30
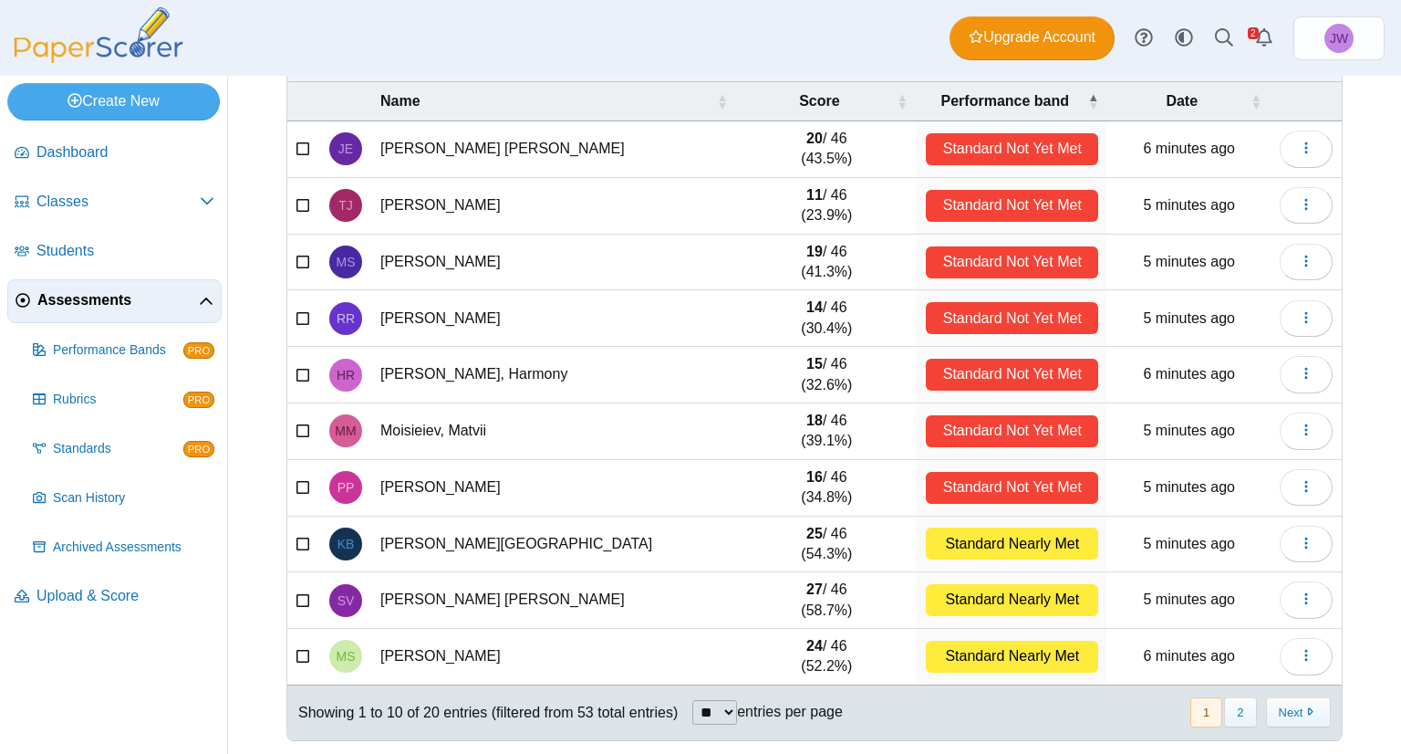
click at [1198, 710] on button "1" at bounding box center [1207, 712] width 32 height 30
